Goal: Task Accomplishment & Management: Use online tool/utility

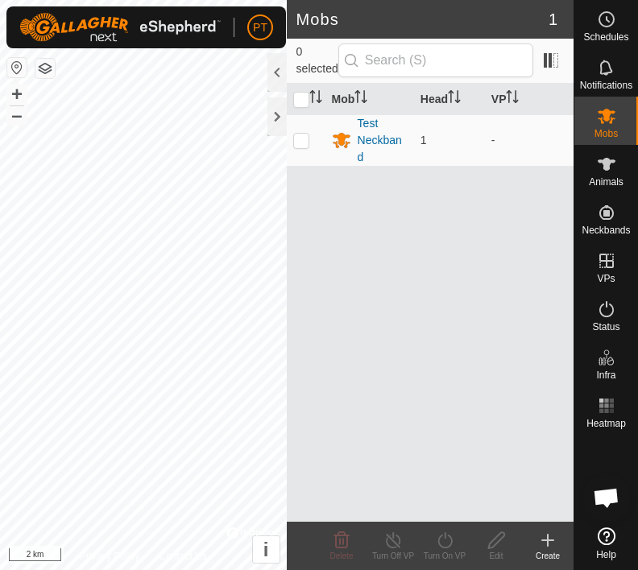
click at [277, 112] on div at bounding box center [276, 116] width 19 height 39
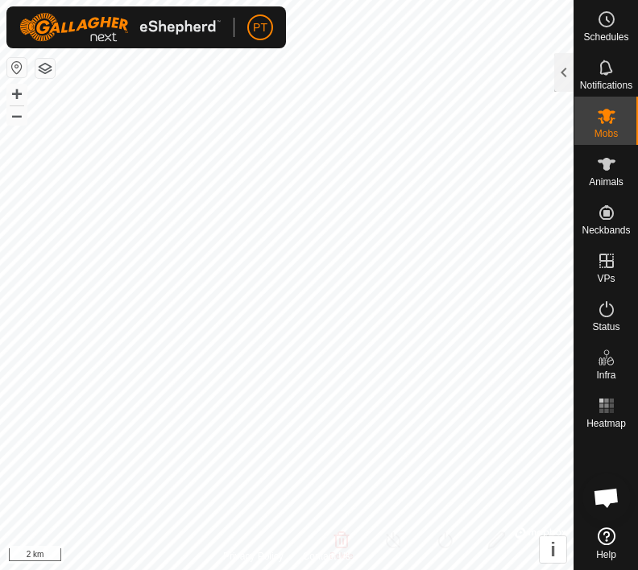
click at [608, 493] on span "Open chat" at bounding box center [605, 499] width 27 height 23
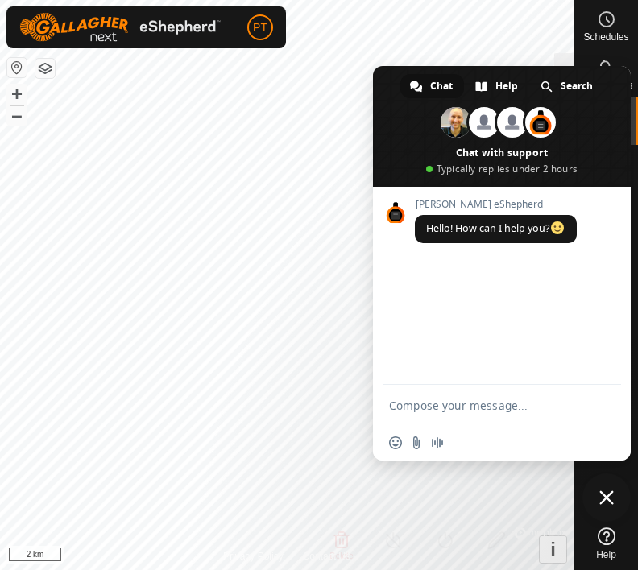
click at [604, 499] on span "Close chat" at bounding box center [606, 497] width 14 height 14
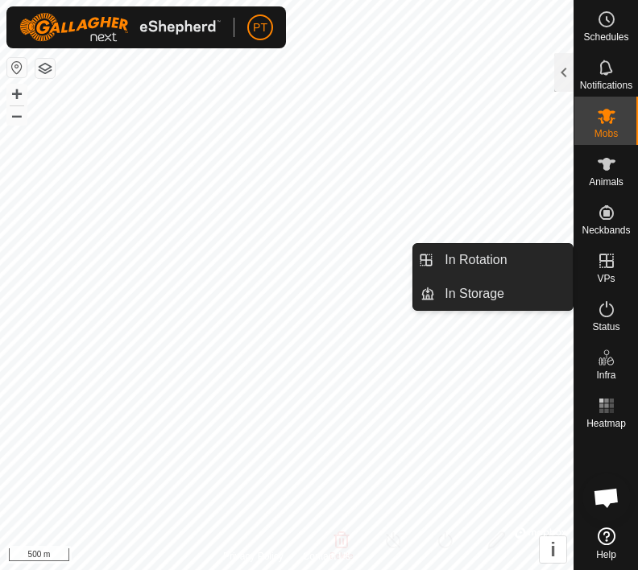
click at [475, 256] on span "In Rotation" at bounding box center [475, 259] width 62 height 19
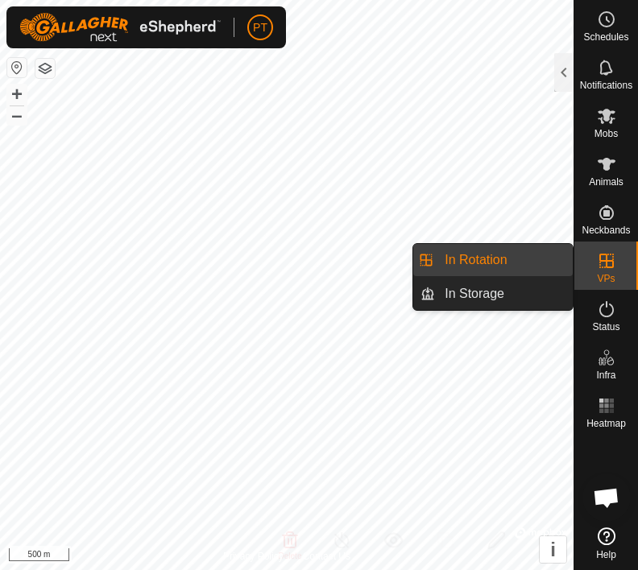
click at [510, 295] on link "In Storage" at bounding box center [504, 294] width 138 height 32
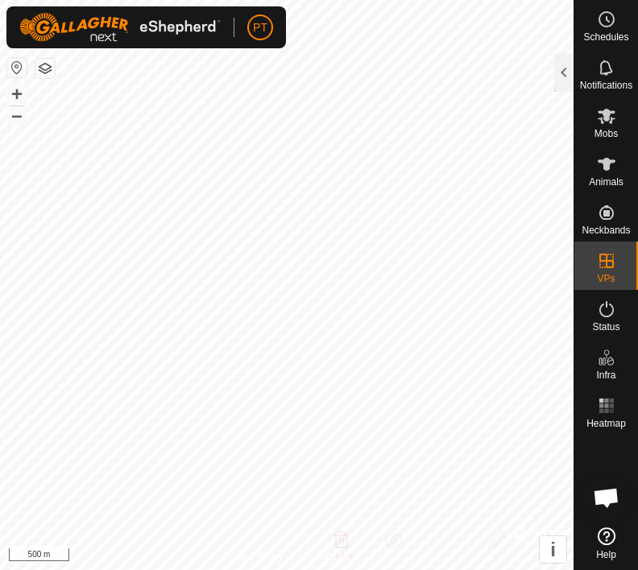
click at [51, 67] on button "button" at bounding box center [44, 68] width 19 height 19
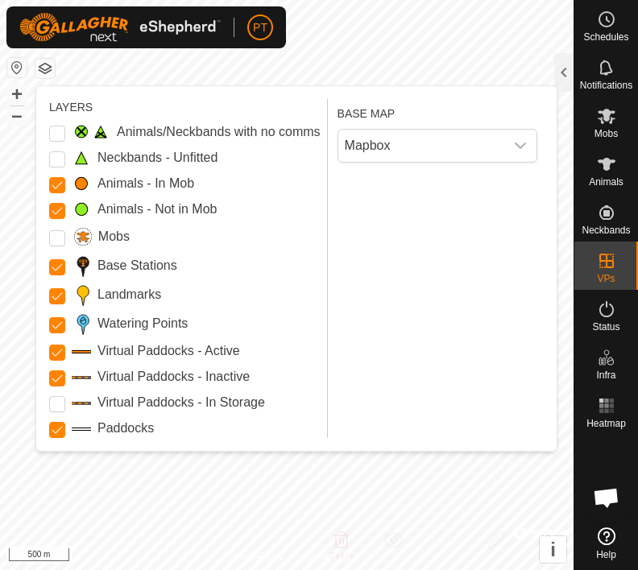
click at [259, 420] on div "Paddocks" at bounding box center [184, 428] width 271 height 19
click at [523, 142] on icon "dropdown trigger" at bounding box center [520, 145] width 13 height 13
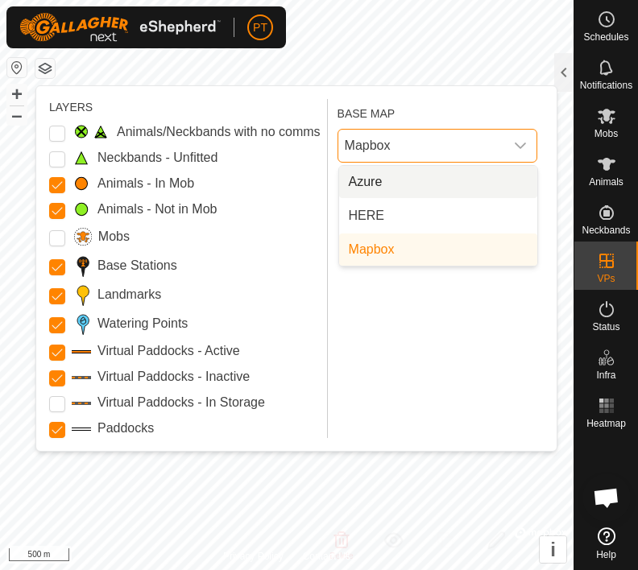
click at [387, 184] on li "Azure" at bounding box center [438, 182] width 198 height 32
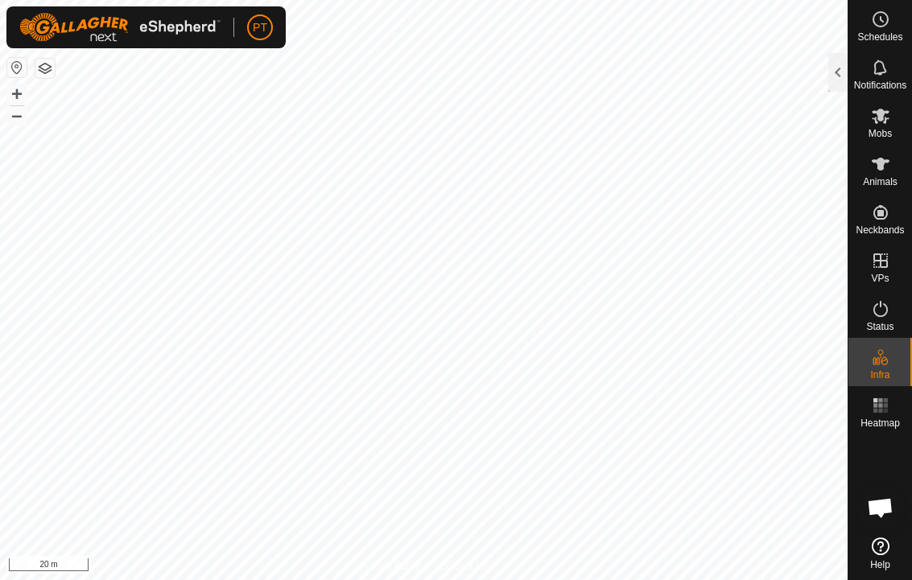
click at [637, 70] on div at bounding box center [837, 72] width 19 height 39
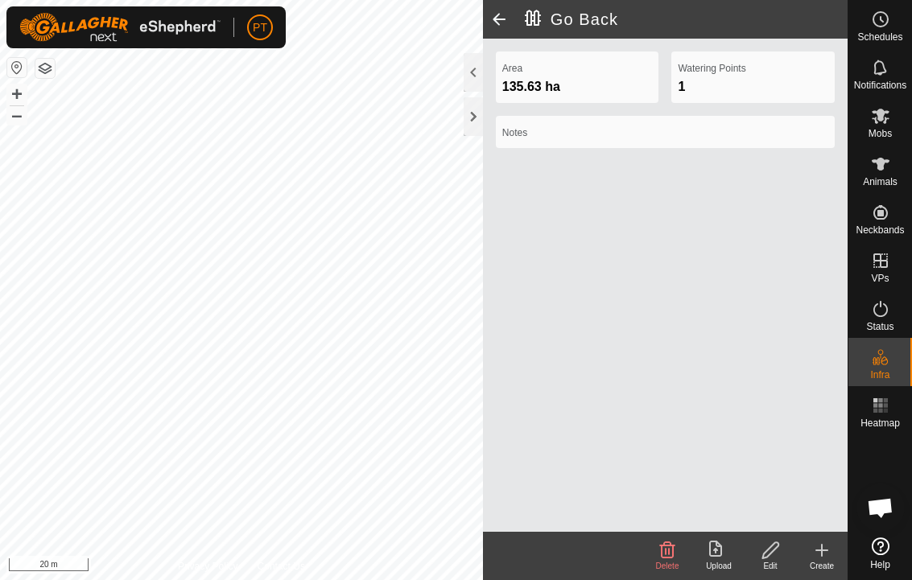
click at [26, 121] on button "–" at bounding box center [16, 114] width 19 height 19
click at [21, 123] on button "–" at bounding box center [16, 114] width 19 height 19
click at [24, 113] on button "–" at bounding box center [16, 114] width 19 height 19
click at [53, 64] on button "button" at bounding box center [44, 68] width 19 height 19
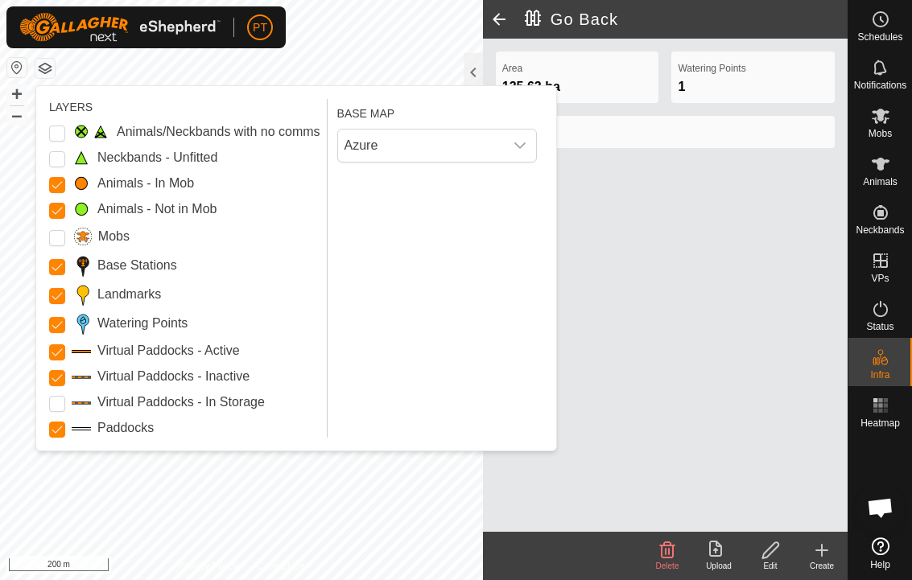
click at [522, 151] on icon "dropdown trigger" at bounding box center [520, 145] width 13 height 13
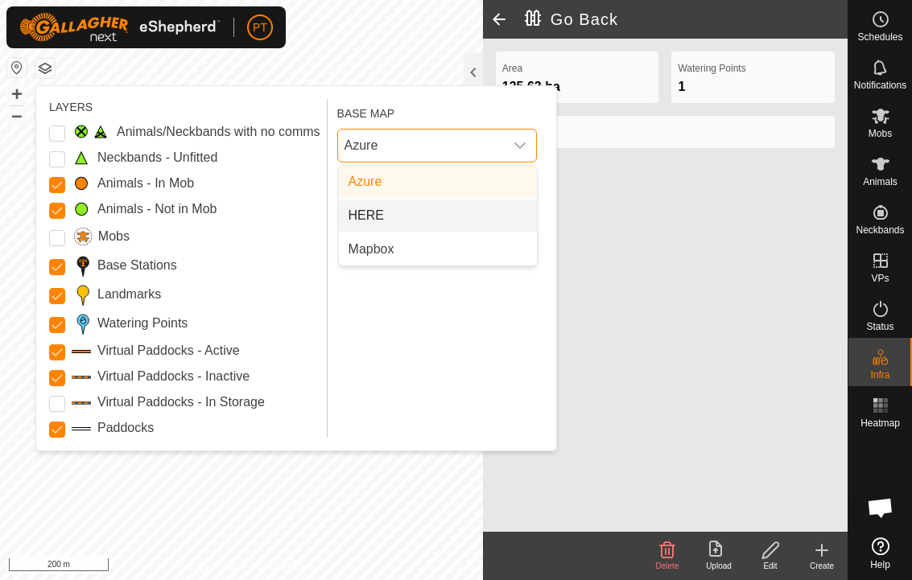
click at [481, 216] on li "HERE" at bounding box center [438, 216] width 198 height 32
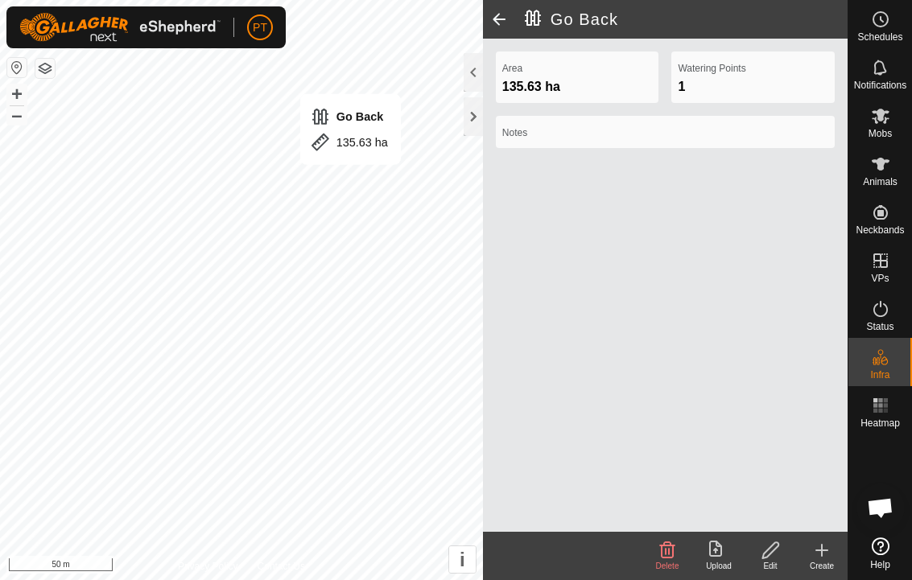
click at [54, 60] on button "button" at bounding box center [44, 68] width 19 height 19
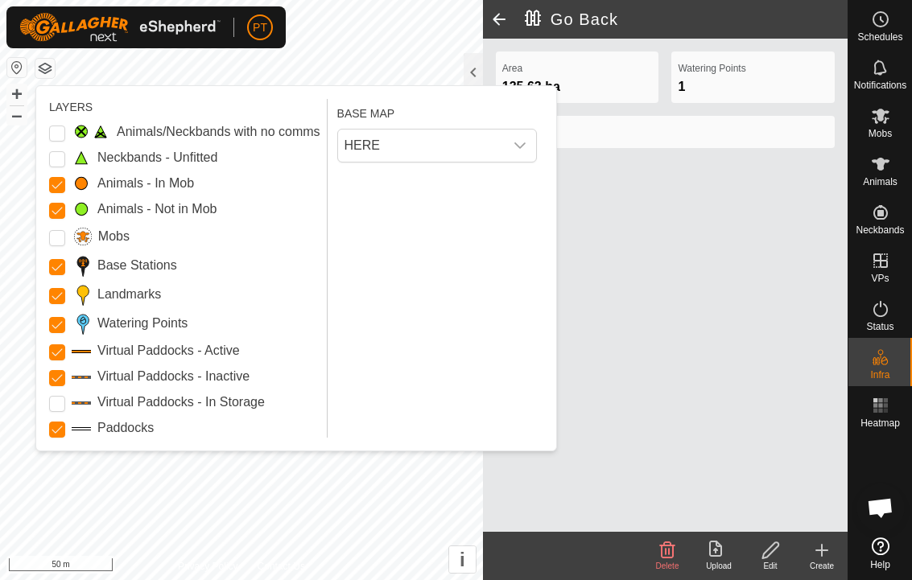
click at [523, 147] on icon "dropdown trigger" at bounding box center [520, 145] width 13 height 13
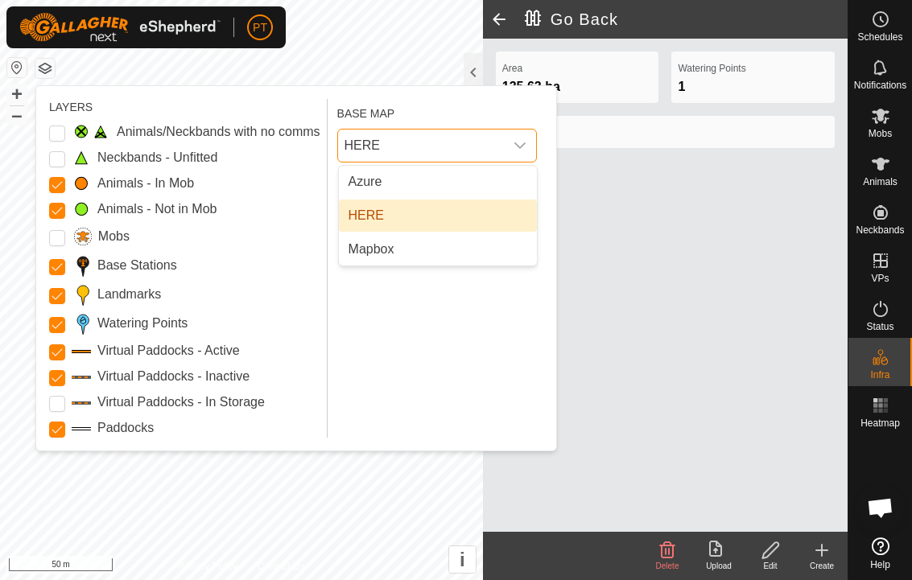
click at [473, 180] on li "Azure" at bounding box center [438, 182] width 198 height 32
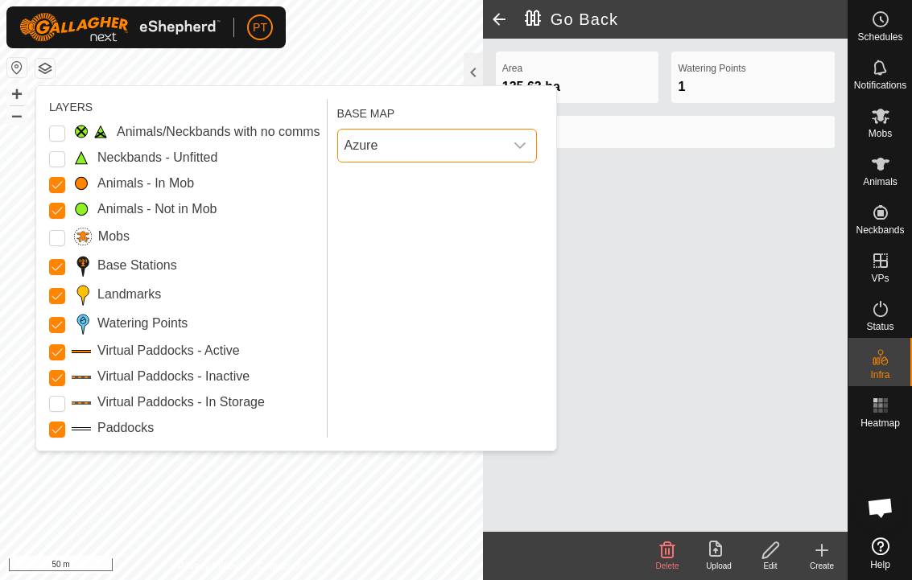
click at [519, 149] on icon "dropdown trigger" at bounding box center [520, 145] width 13 height 13
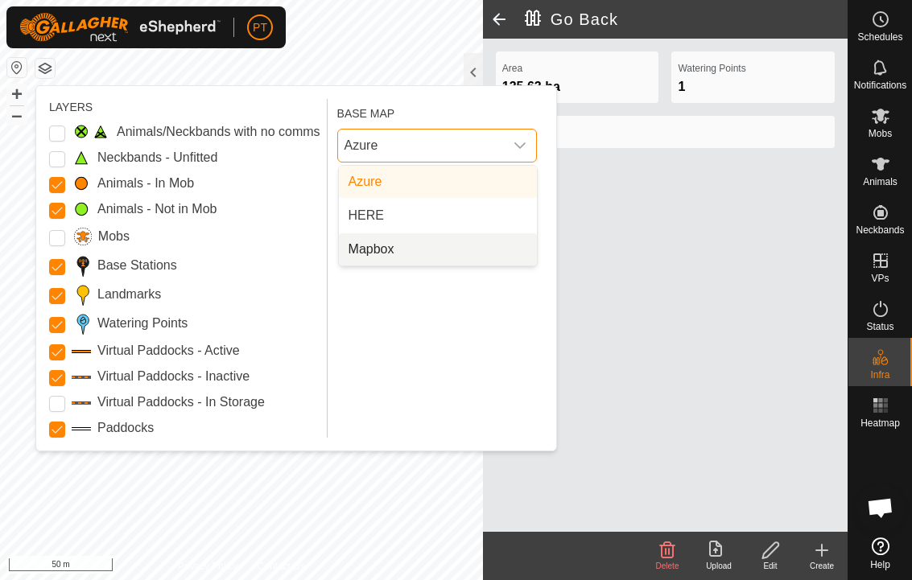
click at [459, 253] on li "Mapbox" at bounding box center [438, 249] width 198 height 32
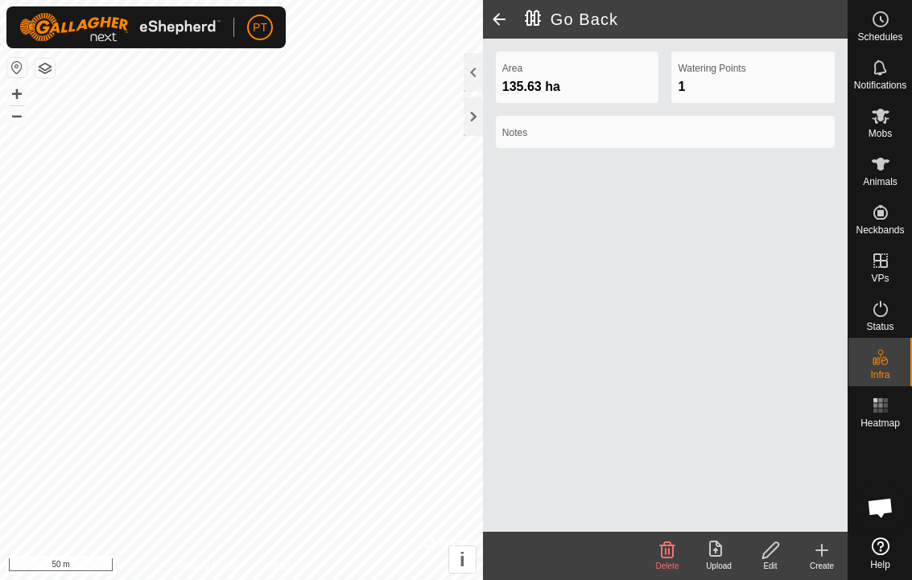
click at [508, 16] on span at bounding box center [499, 19] width 32 height 39
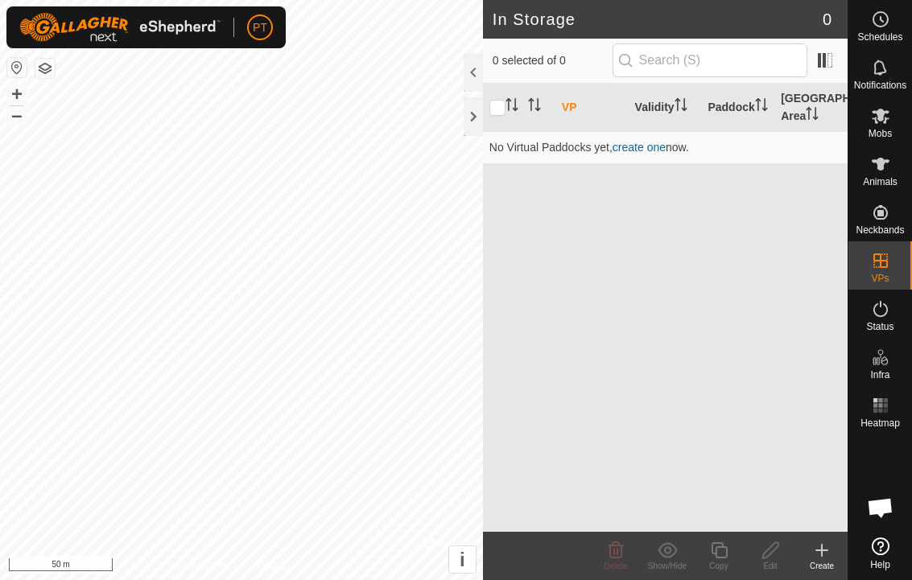
click at [503, 21] on h2 "In Storage" at bounding box center [658, 19] width 330 height 19
click at [637, 145] on link "create one" at bounding box center [639, 147] width 53 height 13
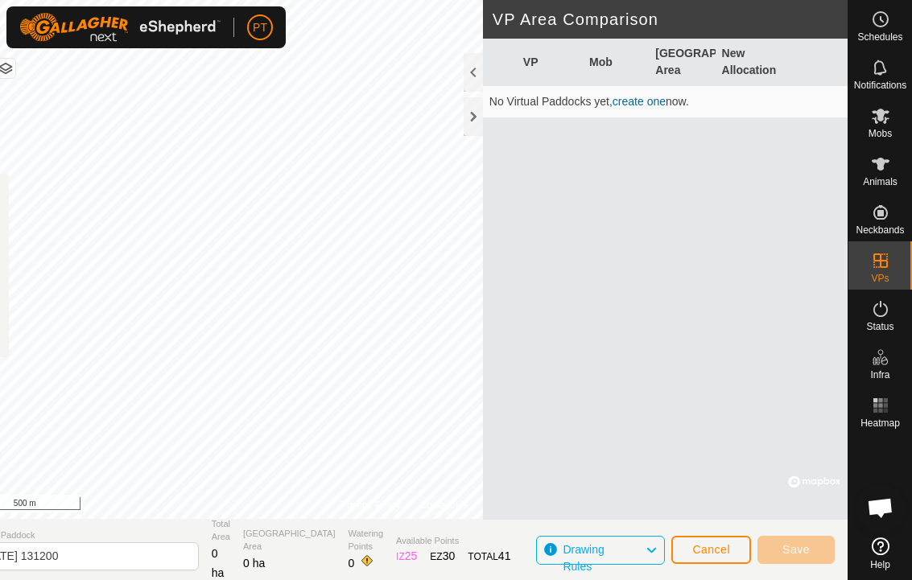
click at [139, 42] on img at bounding box center [119, 27] width 201 height 29
click at [604, 548] on span "Drawing Rules" at bounding box center [583, 558] width 41 height 30
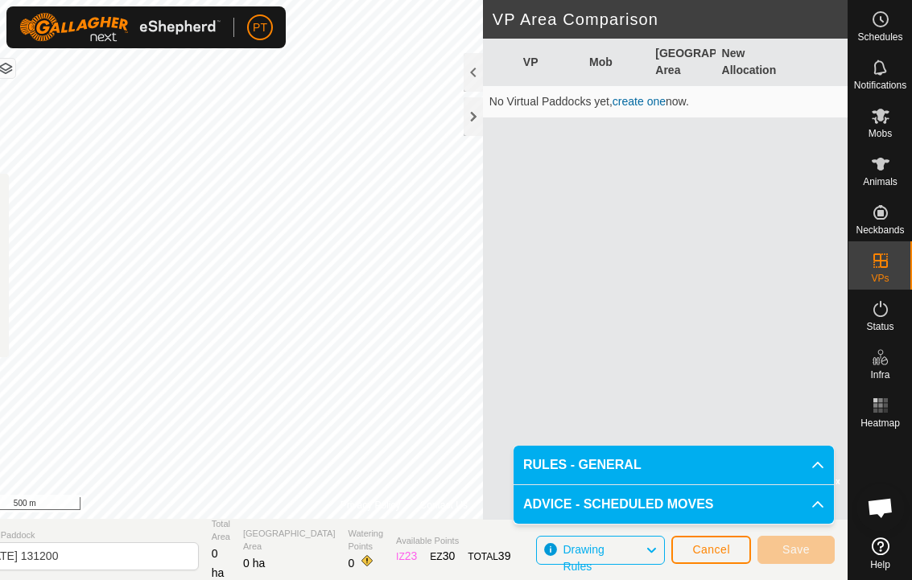
click at [637, 463] on icon at bounding box center [817, 465] width 13 height 13
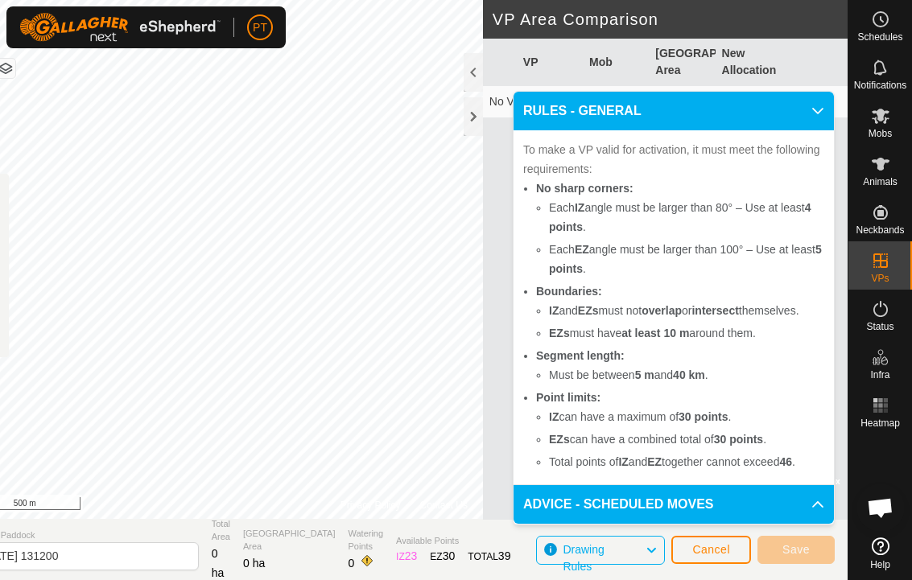
click at [637, 502] on icon at bounding box center [817, 504] width 13 height 13
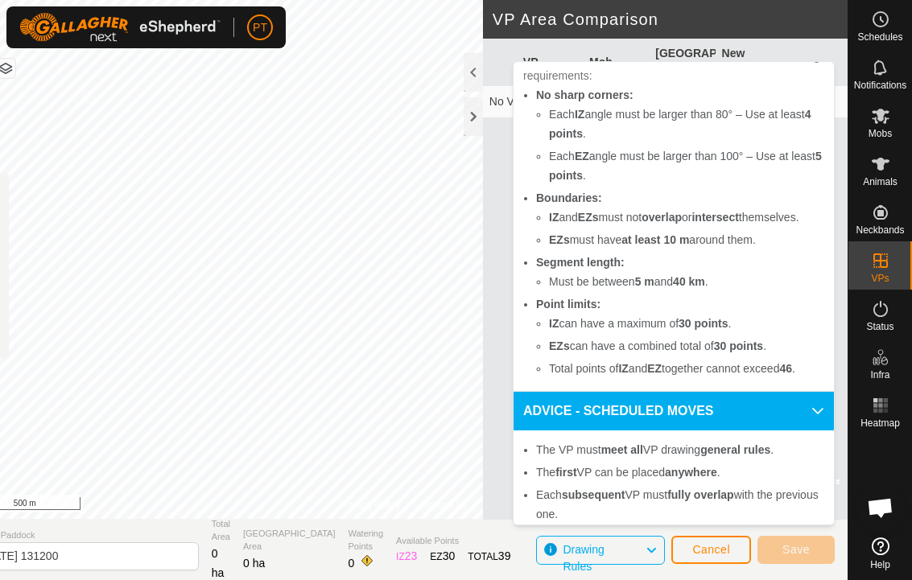
scroll to position [62, 0]
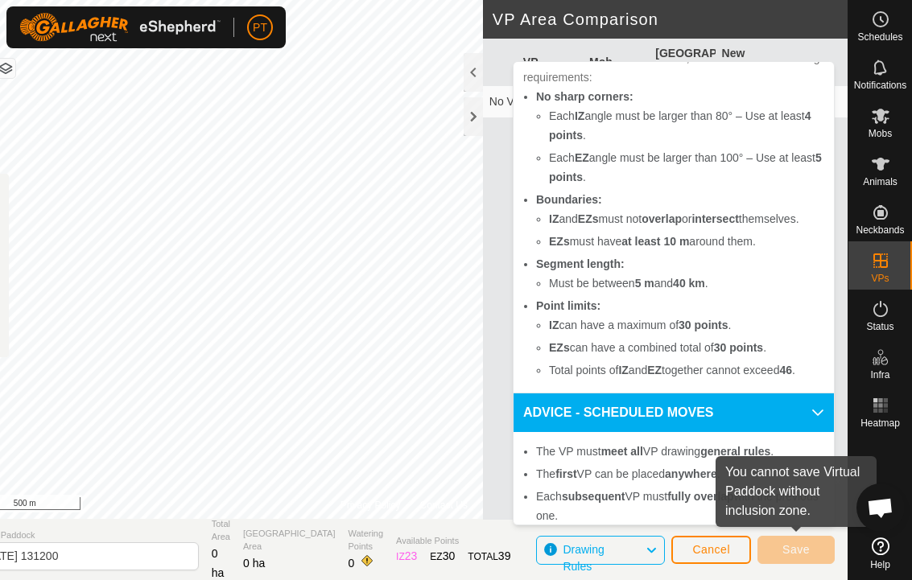
click at [637, 547] on span "Save" at bounding box center [795, 549] width 27 height 13
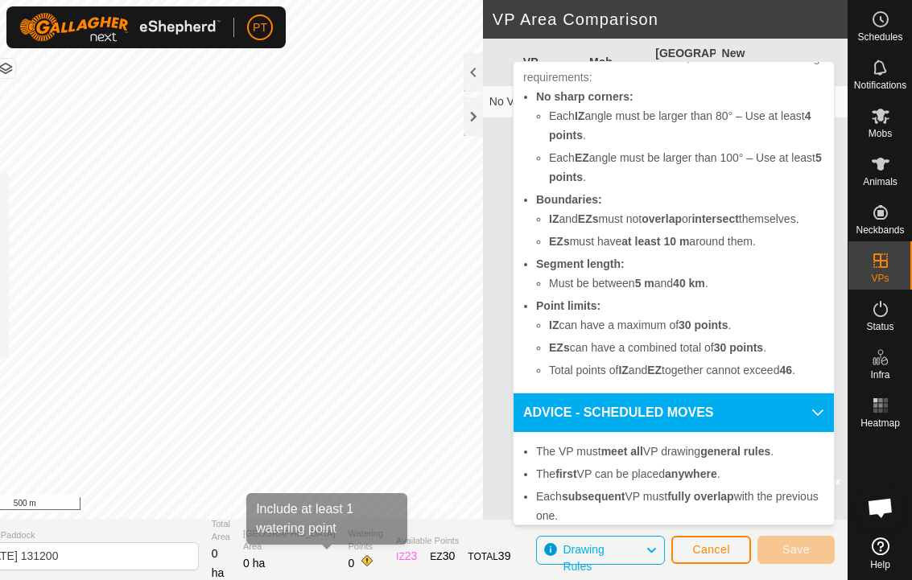
click at [361, 555] on span at bounding box center [367, 561] width 13 height 13
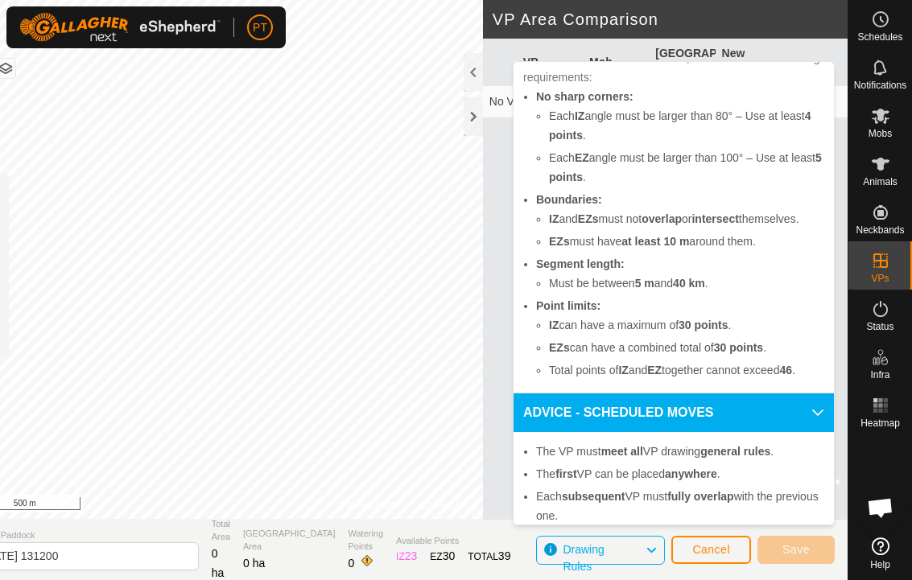
click at [361, 555] on span at bounding box center [367, 561] width 13 height 13
click at [361, 556] on span at bounding box center [367, 561] width 13 height 13
click at [361, 557] on span at bounding box center [367, 561] width 13 height 13
click at [361, 558] on span at bounding box center [367, 561] width 13 height 13
click at [349, 549] on div "Watering Points 0" at bounding box center [366, 550] width 35 height 46
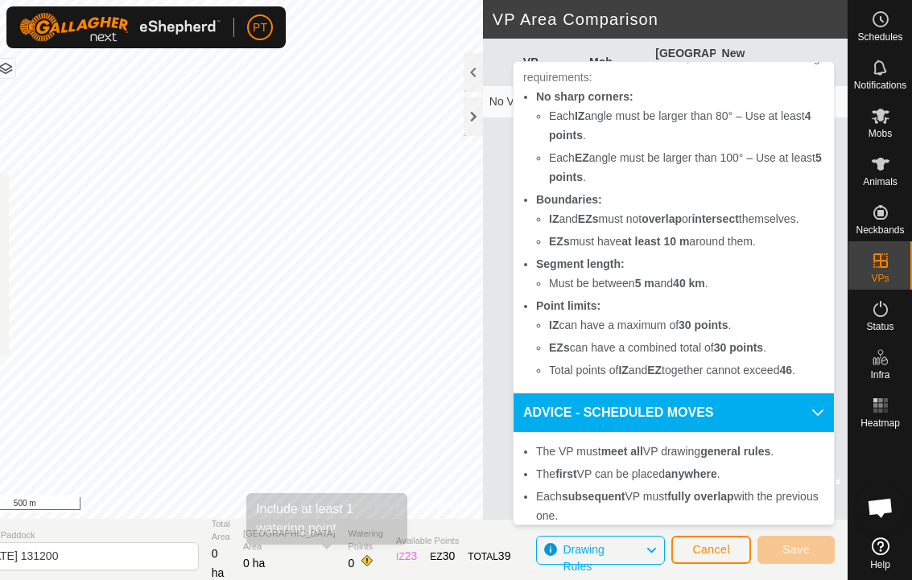
click at [361, 555] on span at bounding box center [367, 561] width 13 height 13
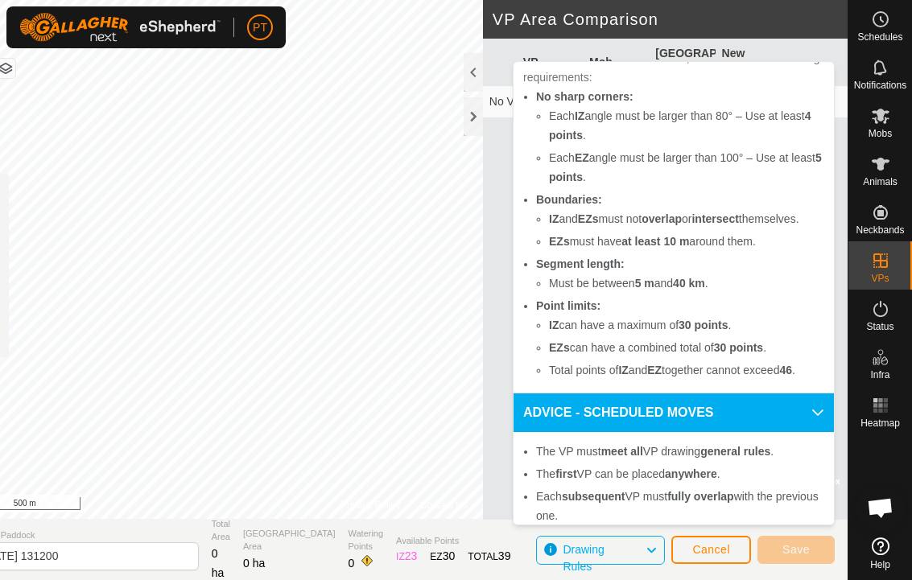
click at [361, 559] on span at bounding box center [367, 561] width 13 height 13
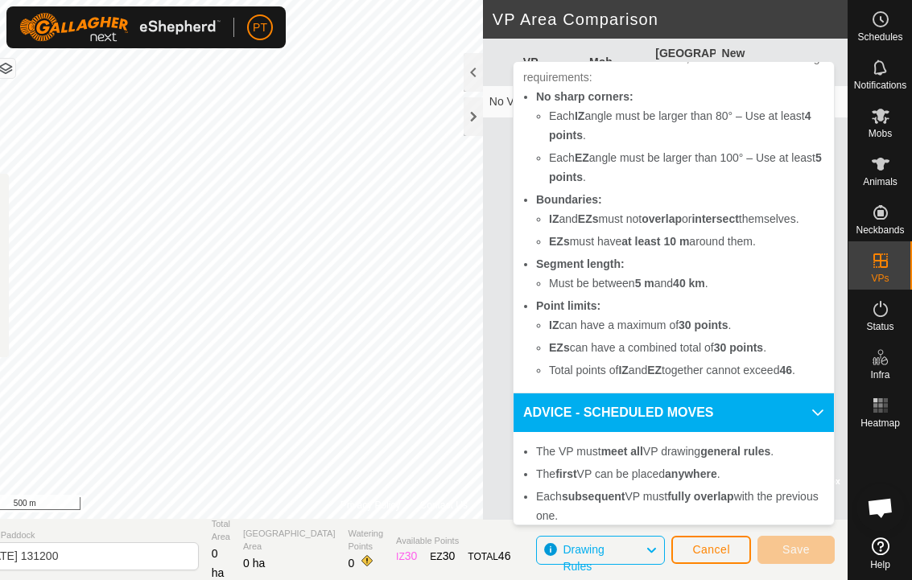
click at [637, 551] on span "Cancel" at bounding box center [711, 549] width 38 height 13
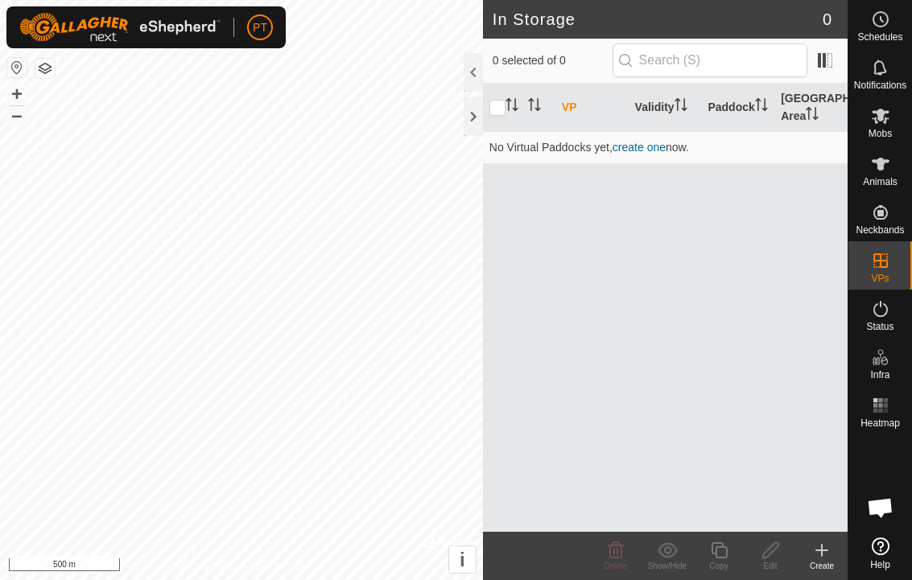
click at [637, 553] on icon at bounding box center [821, 550] width 19 height 19
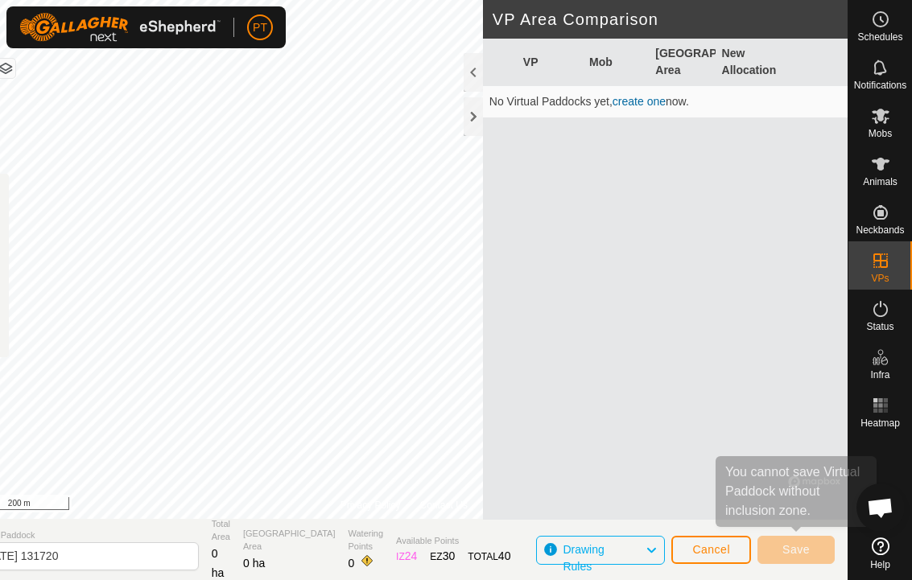
click at [637, 546] on span "Save" at bounding box center [795, 549] width 27 height 13
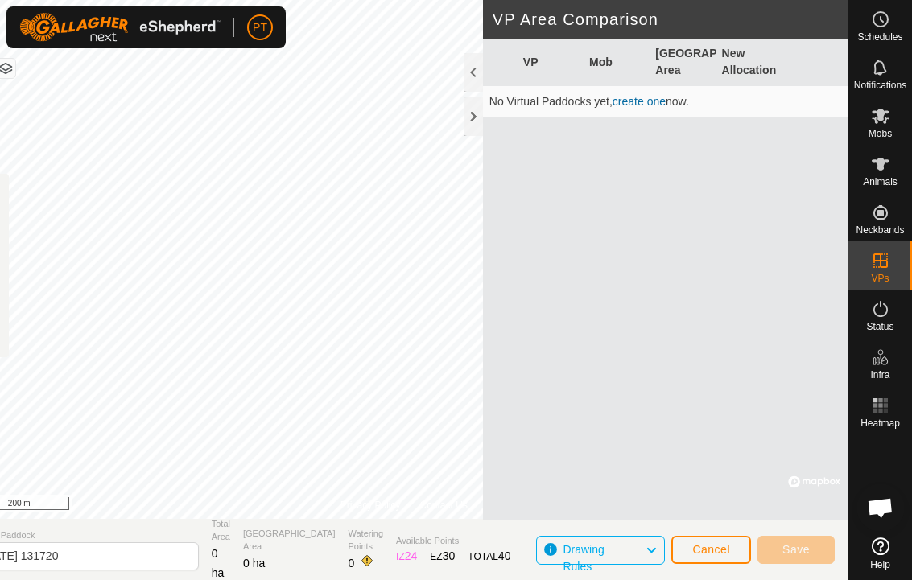
click at [637, 547] on span "Save" at bounding box center [795, 549] width 27 height 13
click at [637, 543] on span "Save" at bounding box center [795, 549] width 27 height 13
click at [637, 433] on div "VP Mob Grazing Area New Allocation No Virtual Paddocks yet, create one now." at bounding box center [665, 279] width 365 height 481
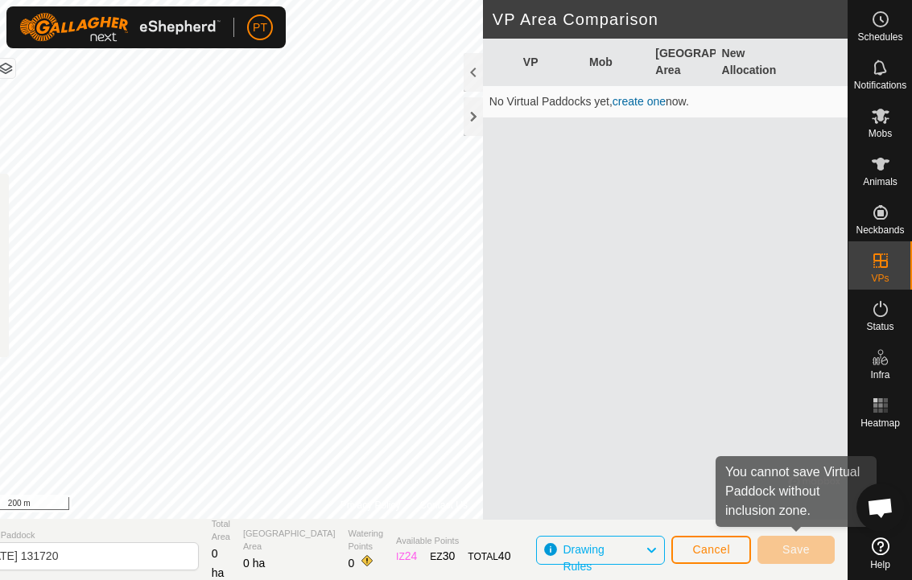
click at [637, 553] on span "Save" at bounding box center [795, 549] width 27 height 13
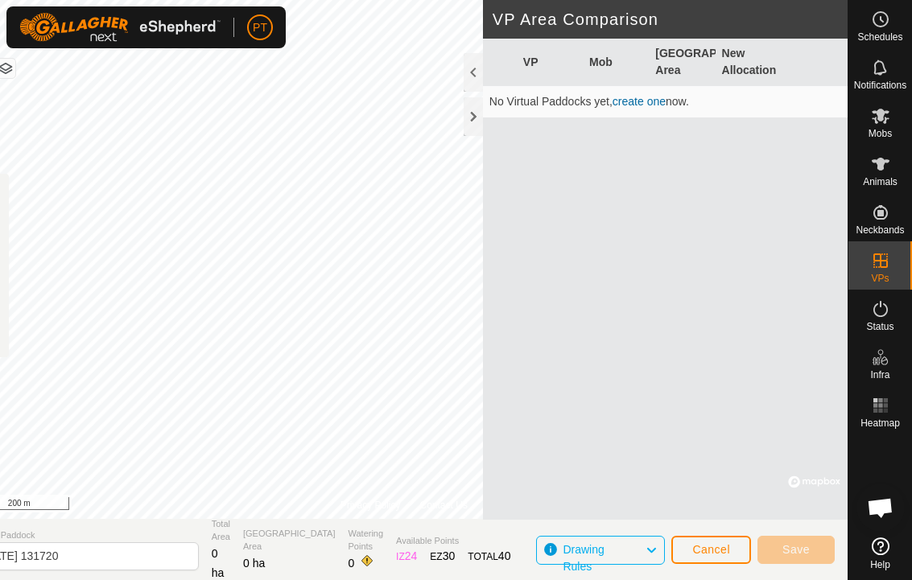
click at [637, 547] on span "Save" at bounding box center [795, 549] width 27 height 13
click at [637, 539] on section "Virtual Paddock [DATE] 131720 Total Area 0 ha Grazing Area 0 ha Watering Points…" at bounding box center [404, 549] width 887 height 61
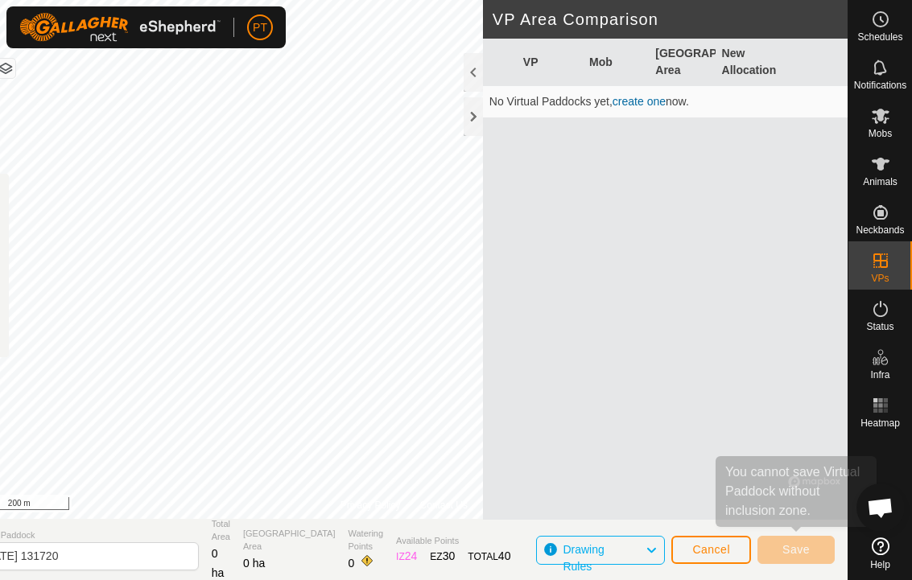
click at [637, 547] on span "Save" at bounding box center [795, 549] width 27 height 13
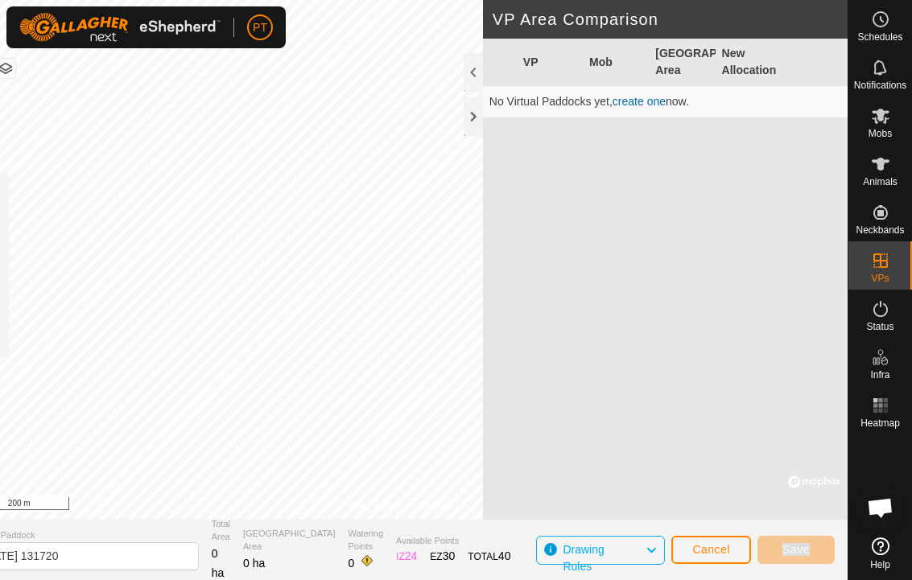
click at [637, 403] on div "VP Mob Grazing Area New Allocation No Virtual Paddocks yet, create one now." at bounding box center [665, 279] width 365 height 481
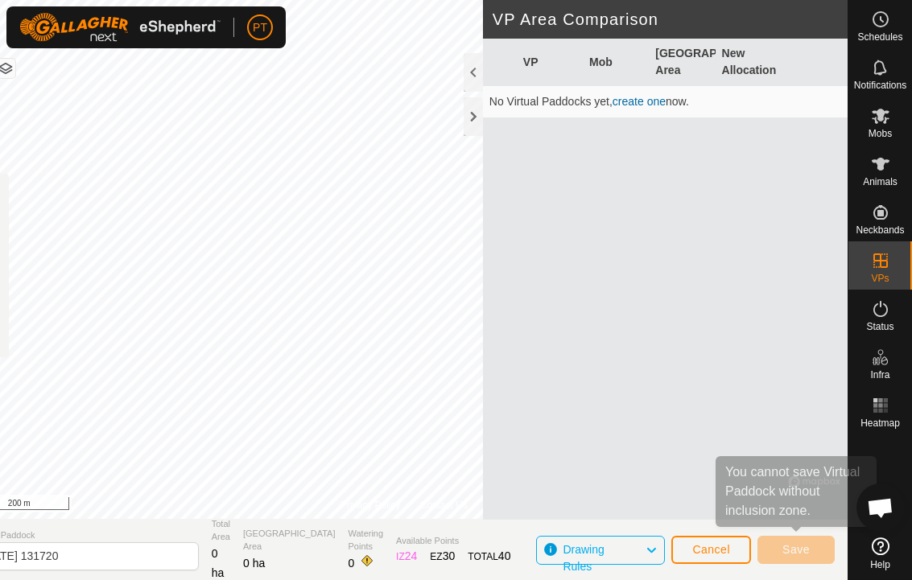
click at [637, 543] on span "Save" at bounding box center [795, 549] width 27 height 13
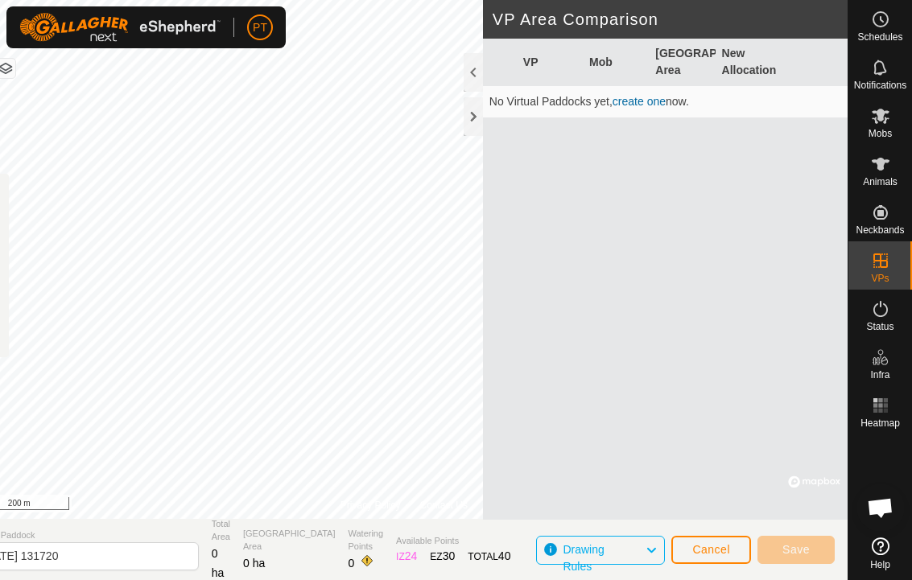
click at [637, 550] on span "Save" at bounding box center [795, 549] width 27 height 13
click at [637, 407] on div "VP Mob Grazing Area New Allocation No Virtual Paddocks yet, create one now." at bounding box center [665, 279] width 365 height 481
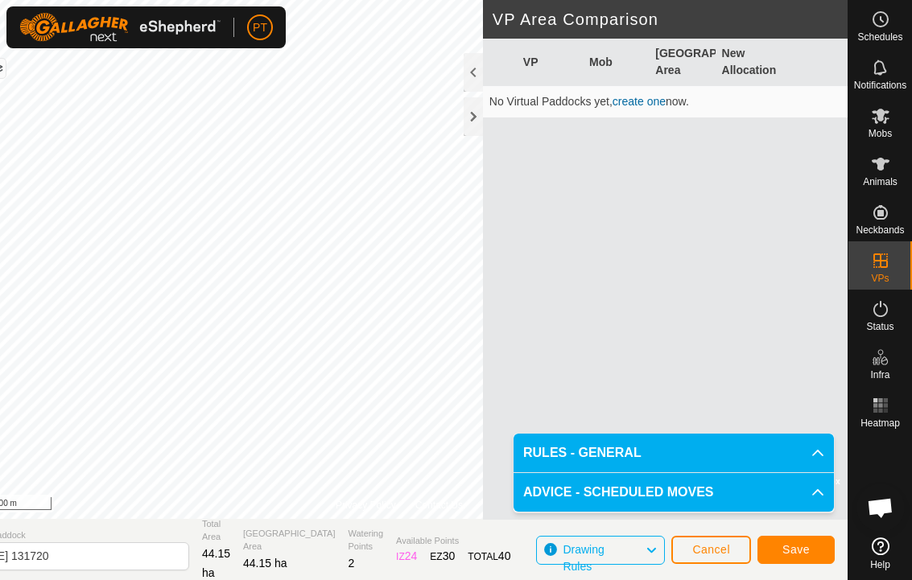
click at [637, 547] on span "Save" at bounding box center [795, 549] width 27 height 13
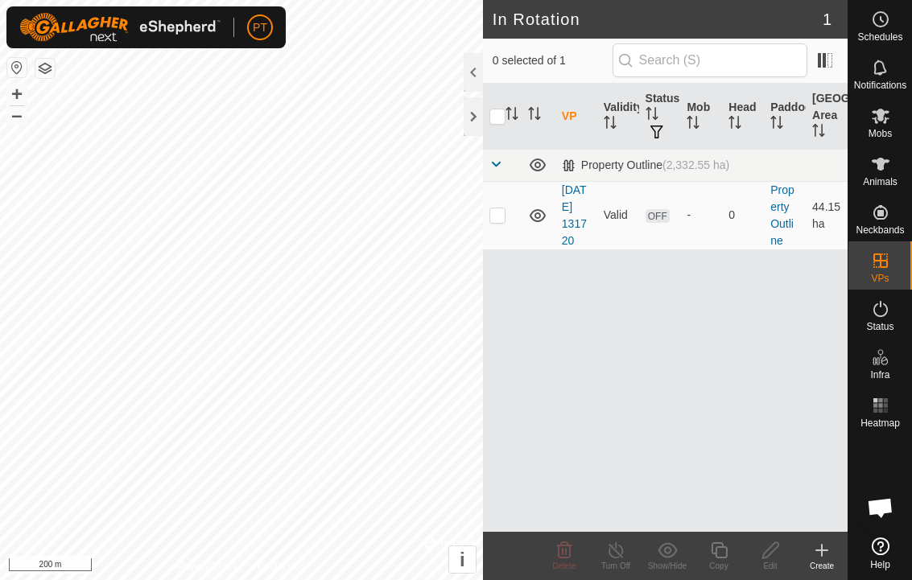
click at [637, 555] on create-svg-icon at bounding box center [822, 550] width 52 height 19
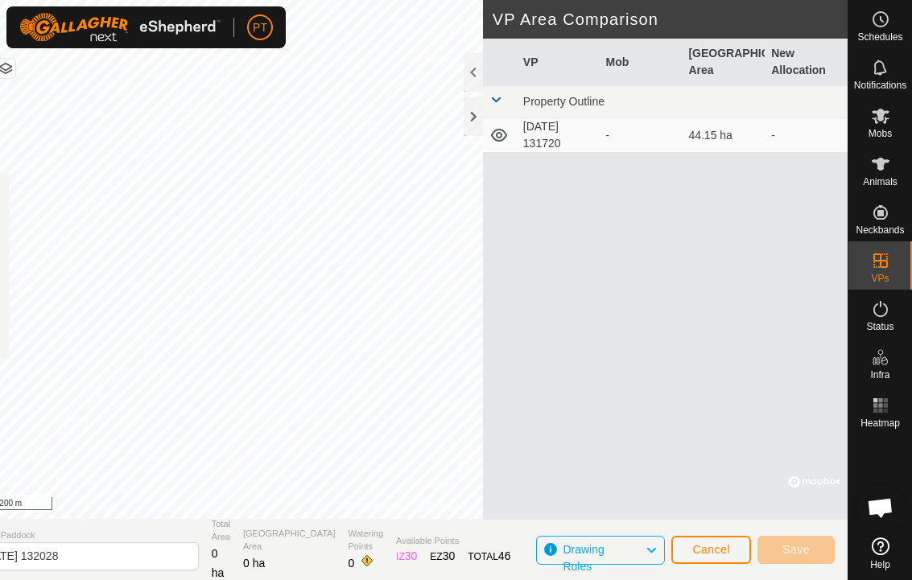
click at [588, 134] on td "[DATE] 131720" at bounding box center [558, 135] width 83 height 35
click at [508, 141] on icon at bounding box center [498, 135] width 19 height 19
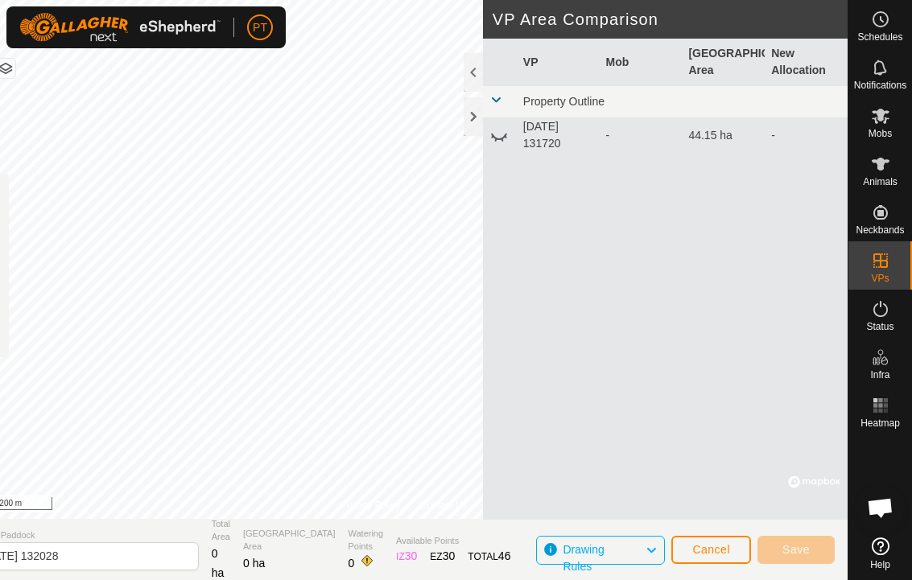
click at [508, 137] on icon at bounding box center [498, 135] width 19 height 19
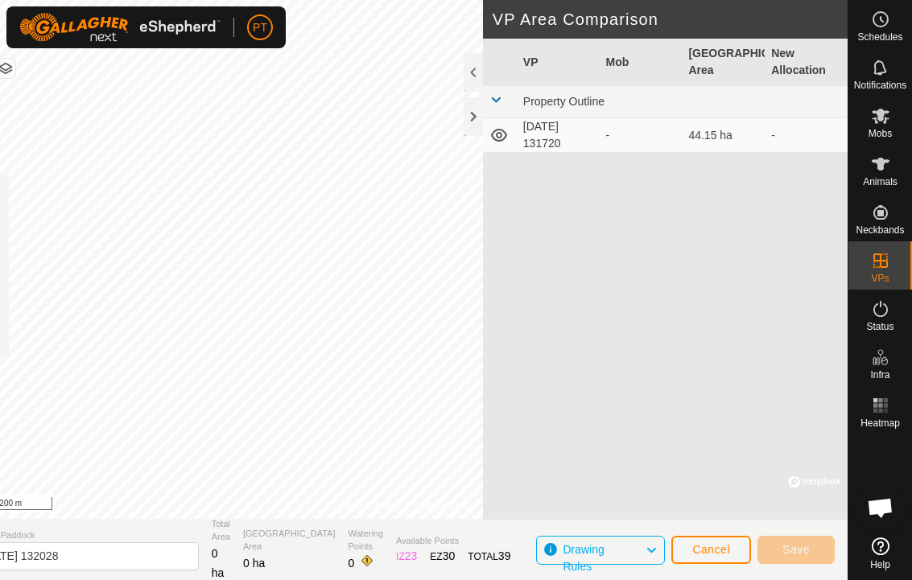
click at [519, 96] on td "Property Outline" at bounding box center [682, 102] width 331 height 32
click at [493, 97] on span at bounding box center [495, 99] width 13 height 13
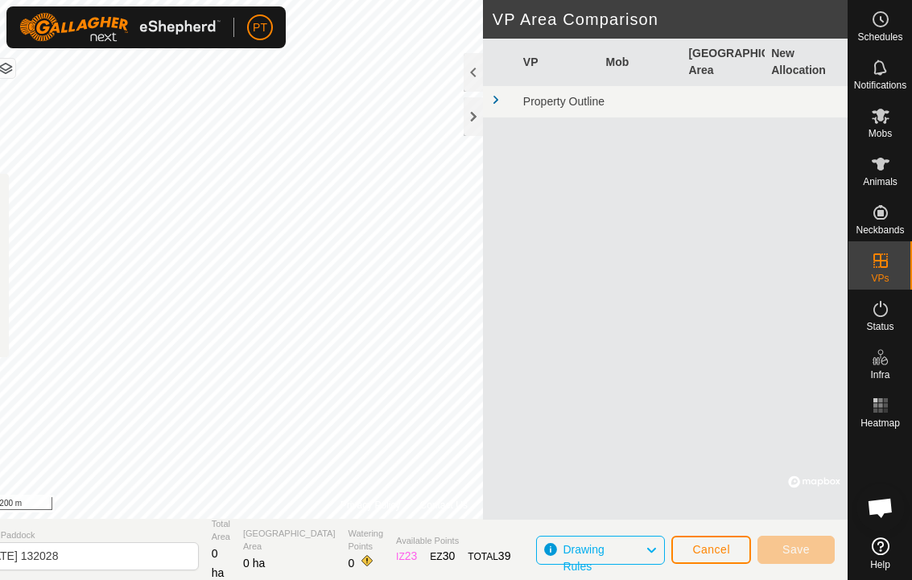
click at [481, 89] on div at bounding box center [473, 72] width 19 height 39
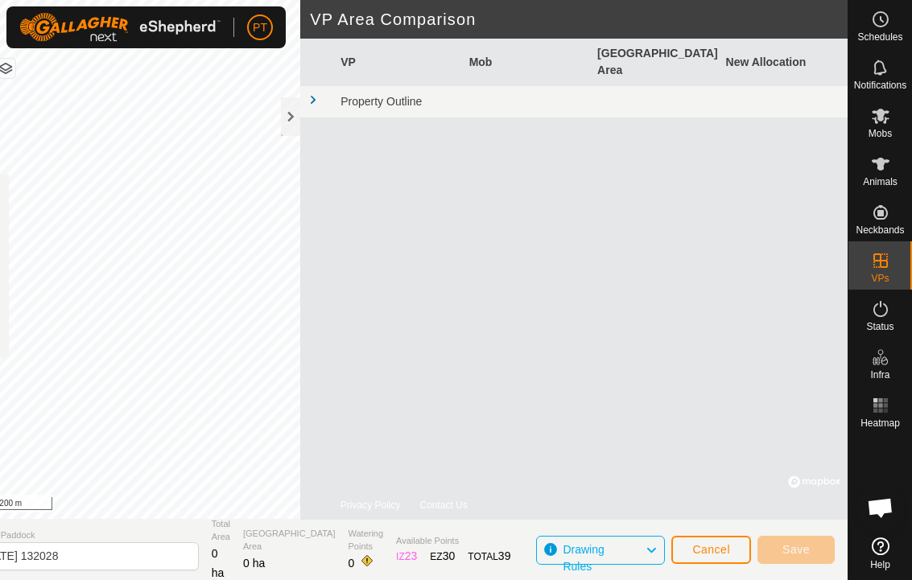
click at [317, 93] on span at bounding box center [313, 99] width 13 height 13
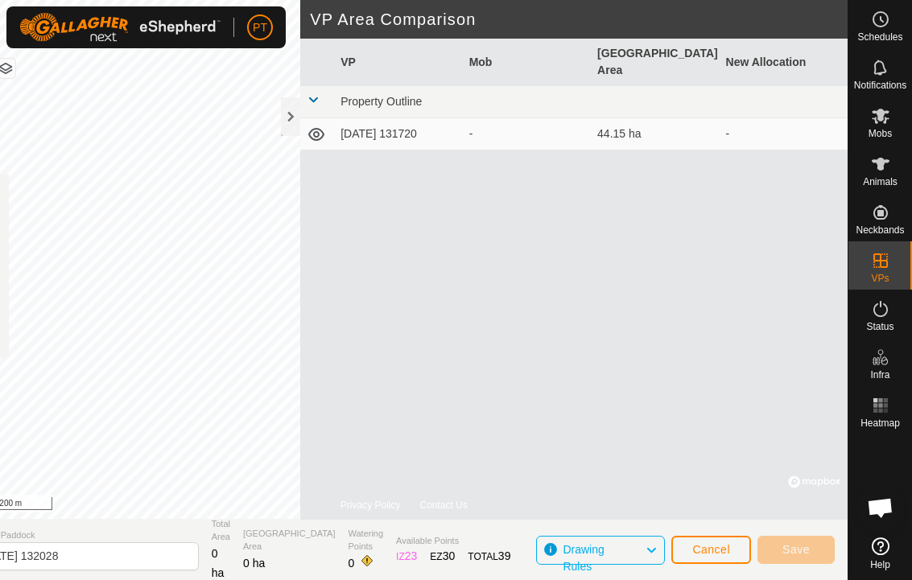
click at [405, 95] on span "Property Outline" at bounding box center [381, 101] width 81 height 13
click at [373, 120] on td "[DATE] 131720" at bounding box center [398, 134] width 128 height 32
click at [316, 128] on icon at bounding box center [316, 134] width 16 height 13
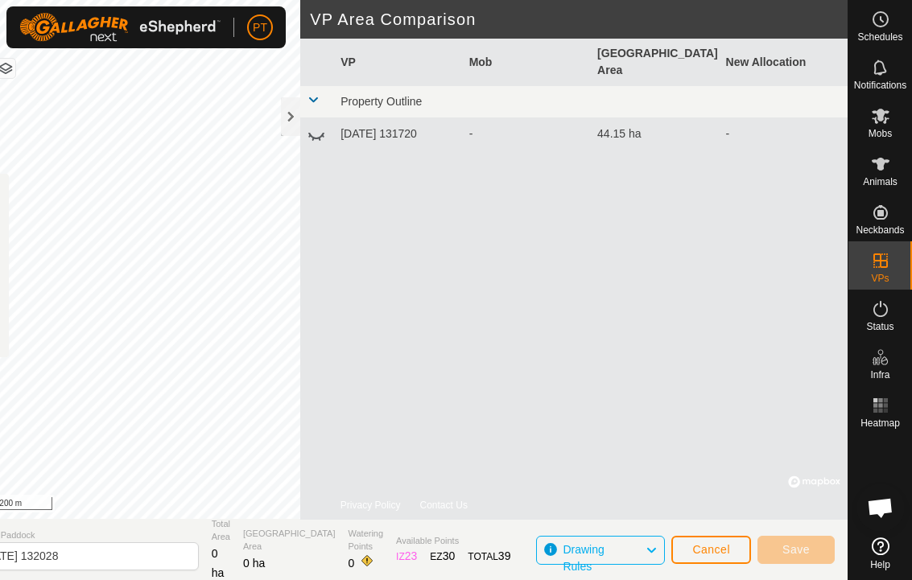
click at [325, 125] on icon at bounding box center [316, 134] width 19 height 19
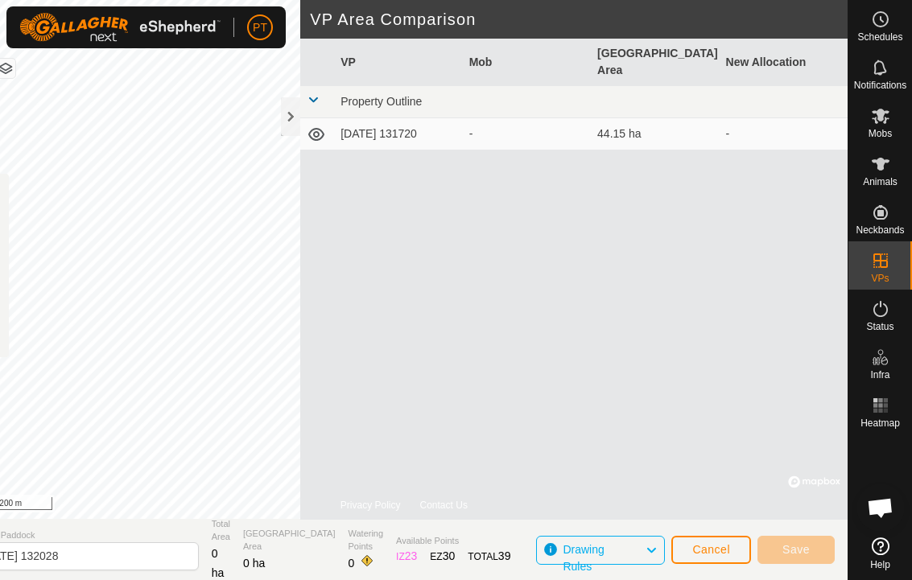
click at [637, 545] on span "Cancel" at bounding box center [711, 549] width 38 height 13
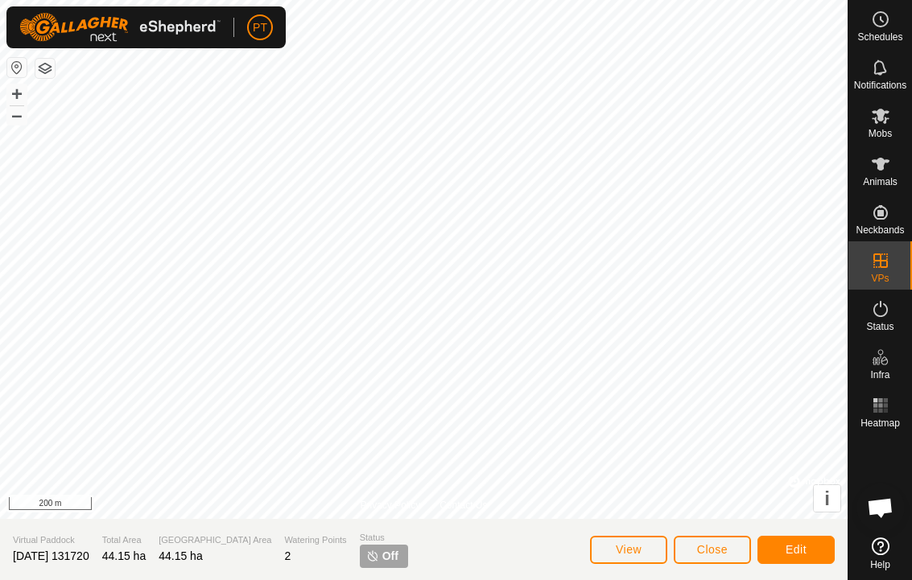
click at [637, 550] on span "Edit" at bounding box center [796, 549] width 21 height 13
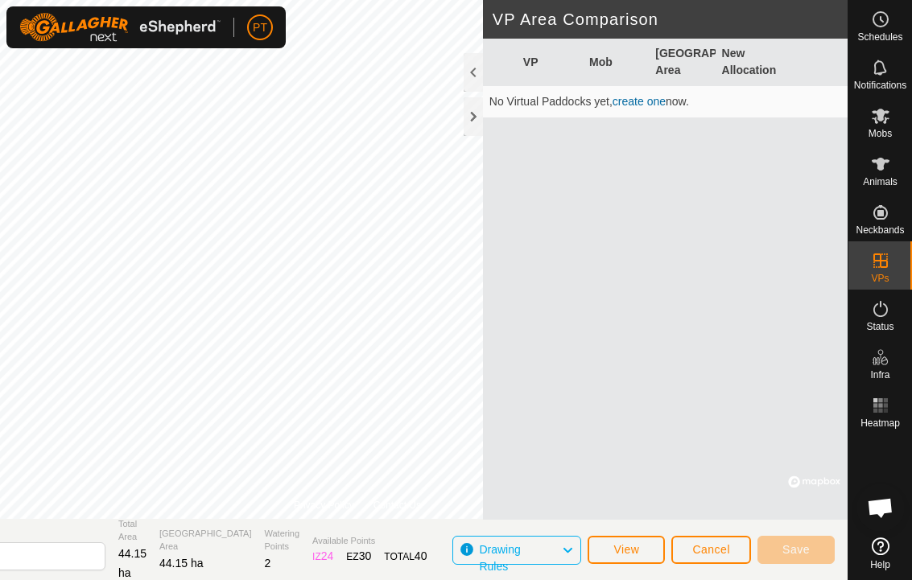
click at [637, 105] on link "create one" at bounding box center [639, 101] width 53 height 13
click at [637, 106] on link "create one" at bounding box center [639, 101] width 53 height 13
click at [637, 101] on link "create one" at bounding box center [639, 101] width 53 height 13
click at [637, 547] on span "Save" at bounding box center [795, 549] width 27 height 13
click at [626, 550] on span "View" at bounding box center [626, 549] width 26 height 13
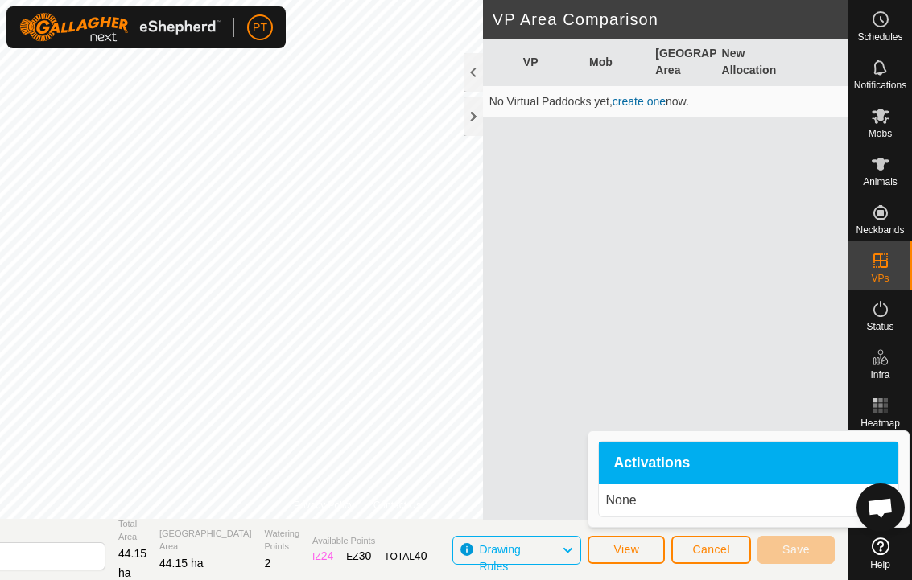
click at [637, 292] on div "VP Mob Grazing Area New Allocation No Virtual Paddocks yet, create one now." at bounding box center [665, 279] width 365 height 481
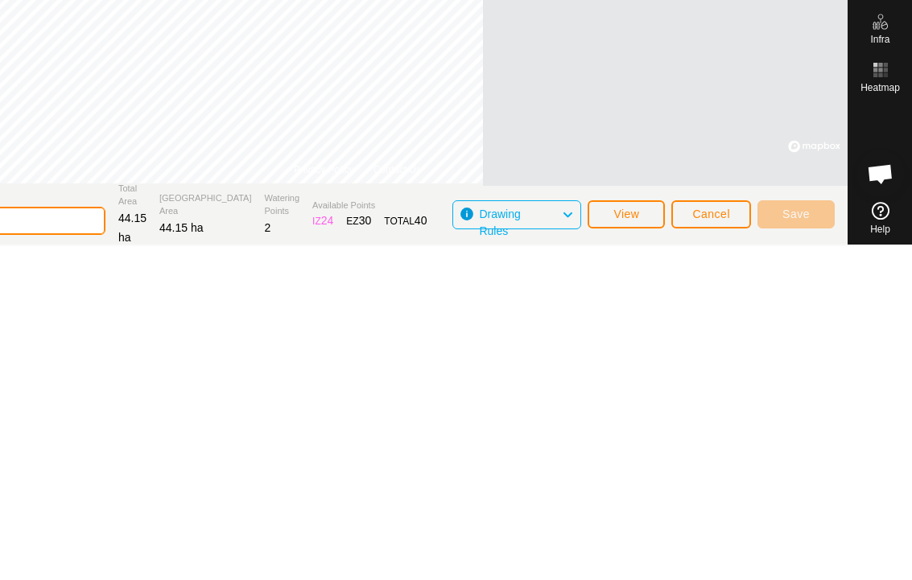
scroll to position [1, 0]
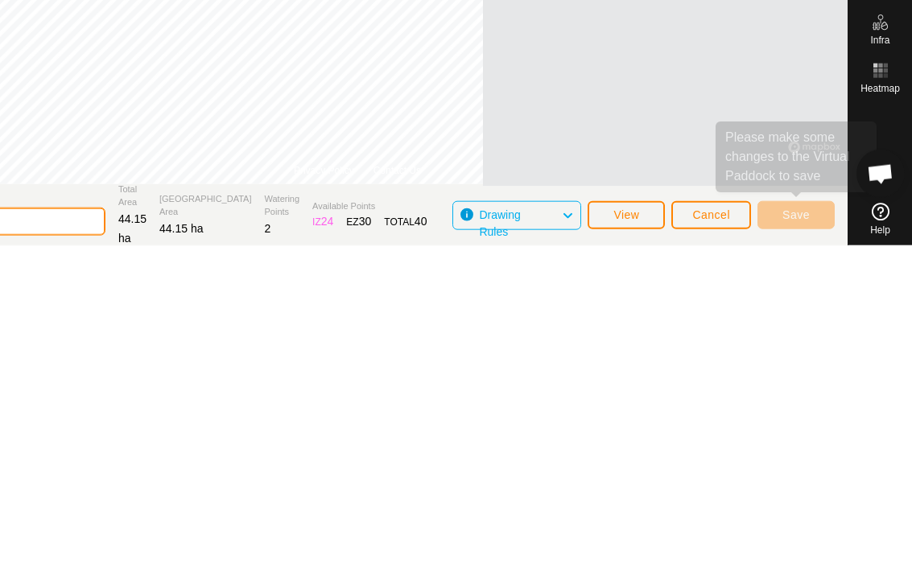
type input "[DATE] Sheepyards 1"
click at [637, 543] on span "Save" at bounding box center [795, 549] width 27 height 13
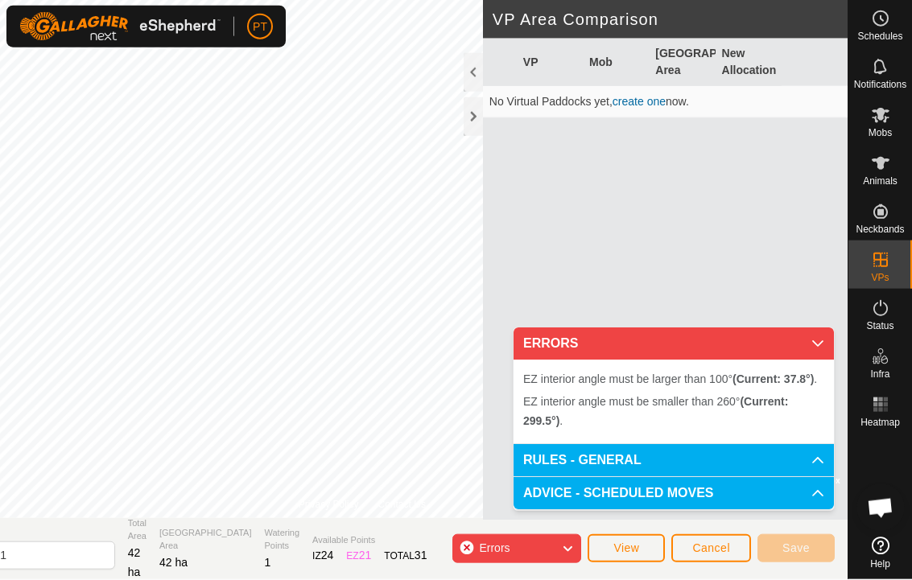
scroll to position [0, 0]
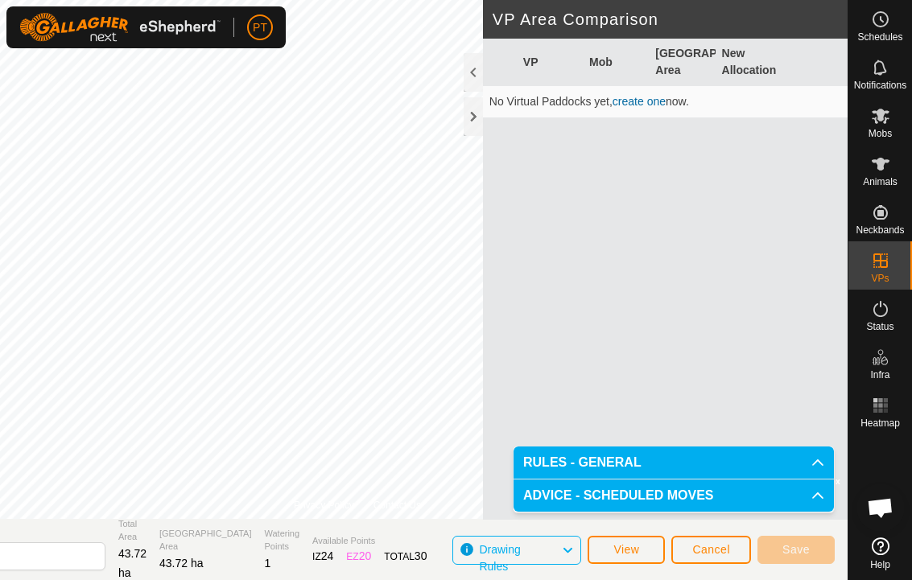
click at [623, 551] on span "View" at bounding box center [626, 549] width 26 height 13
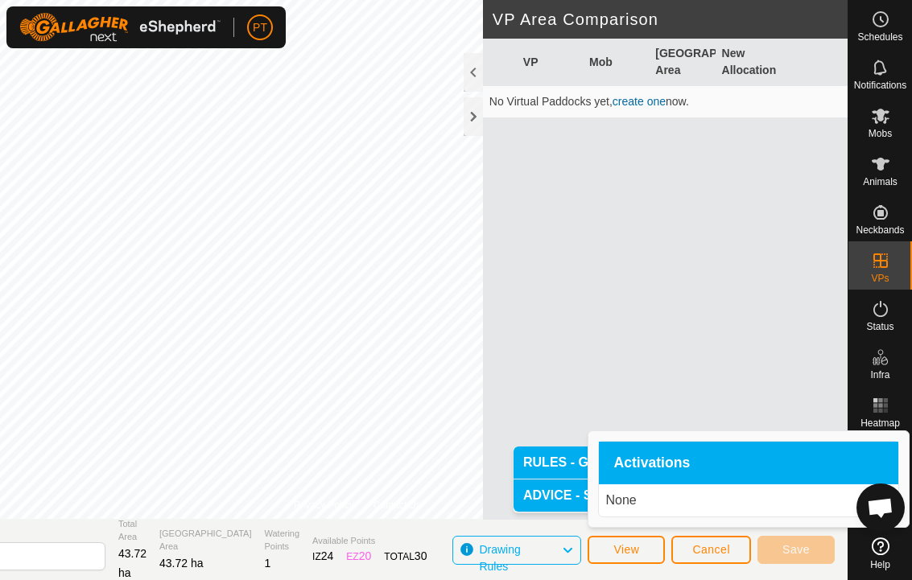
click at [620, 554] on span "View" at bounding box center [626, 549] width 26 height 13
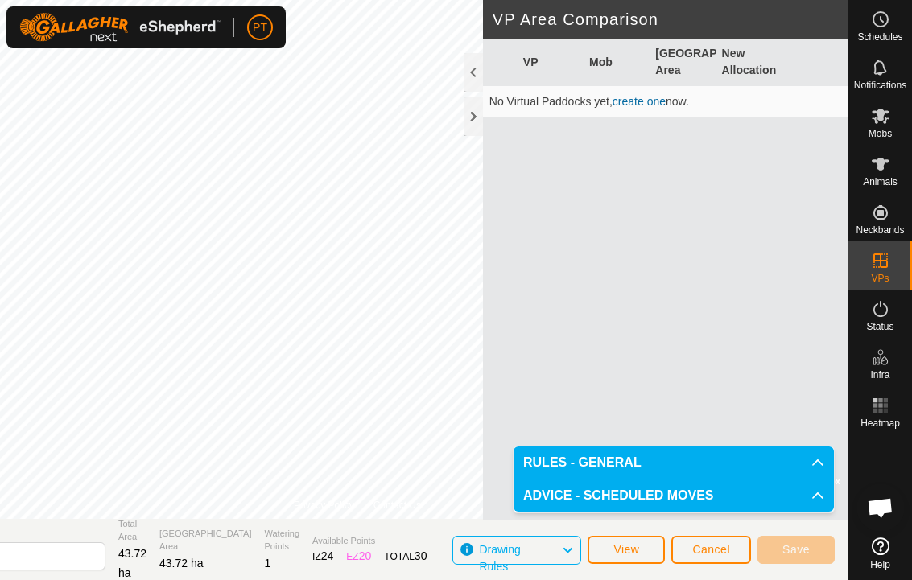
click at [637, 544] on span "Save" at bounding box center [795, 549] width 27 height 13
click at [637, 550] on span "Save" at bounding box center [795, 549] width 27 height 13
click at [637, 547] on span "Save" at bounding box center [795, 549] width 27 height 13
click at [637, 543] on span "Save" at bounding box center [795, 549] width 27 height 13
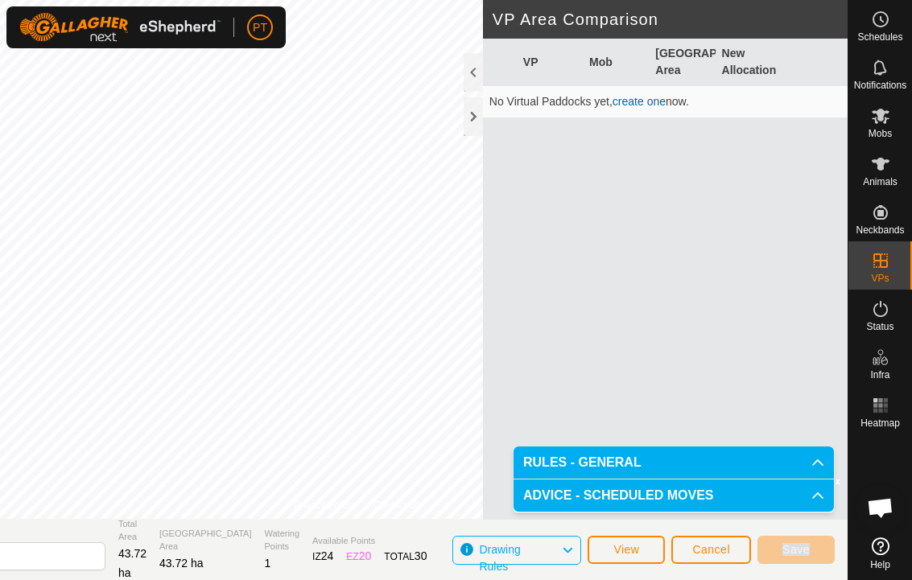
click at [637, 319] on div "VP Mob Grazing Area New Allocation No Virtual Paddocks yet, create one now." at bounding box center [665, 279] width 365 height 481
click at [637, 552] on span "Save" at bounding box center [795, 549] width 27 height 13
click at [637, 555] on span "Save" at bounding box center [795, 549] width 27 height 13
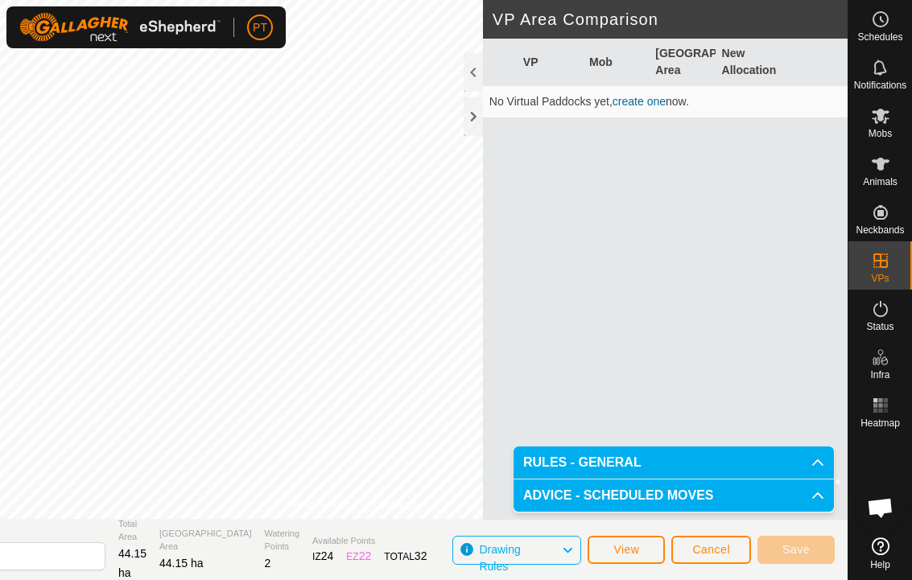
click at [637, 554] on span "Save" at bounding box center [795, 549] width 27 height 13
click at [637, 551] on span "Save" at bounding box center [795, 549] width 27 height 13
click at [637, 550] on span "Save" at bounding box center [795, 549] width 27 height 13
click at [637, 549] on span "Save" at bounding box center [795, 549] width 27 height 13
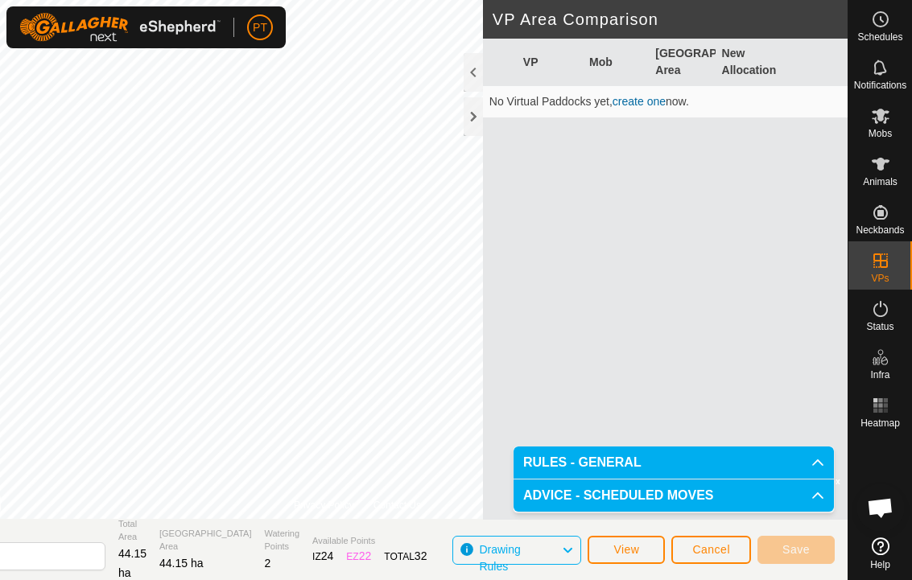
click at [637, 552] on span "Save" at bounding box center [795, 549] width 27 height 13
click at [637, 548] on span "Save" at bounding box center [795, 549] width 27 height 13
click at [637, 547] on span "Save" at bounding box center [795, 549] width 27 height 13
click at [637, 543] on span "Save" at bounding box center [795, 549] width 27 height 13
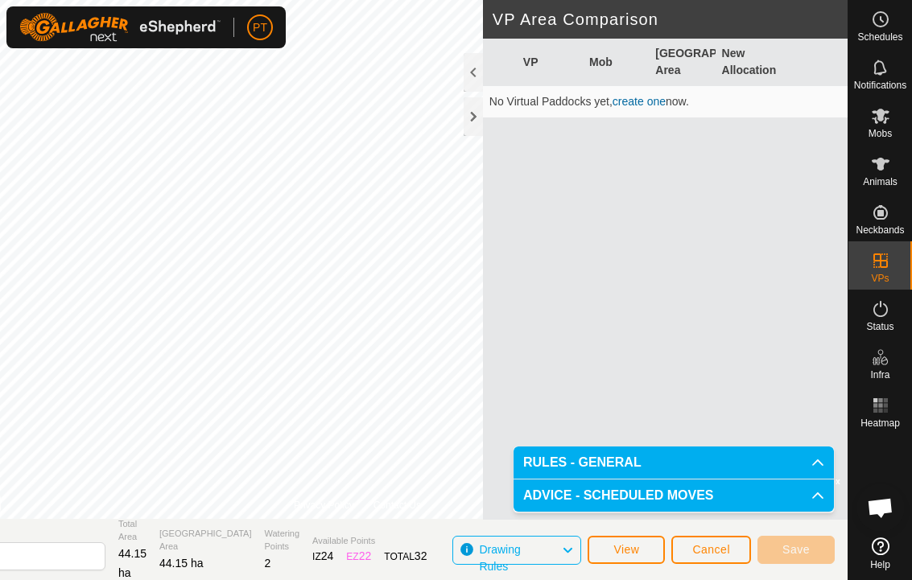
click at [637, 548] on span "Save" at bounding box center [795, 549] width 27 height 13
click at [637, 546] on span "Save" at bounding box center [795, 549] width 27 height 13
click at [637, 323] on div "VP Mob Grazing Area New Allocation No Virtual Paddocks yet, create one now." at bounding box center [665, 279] width 365 height 481
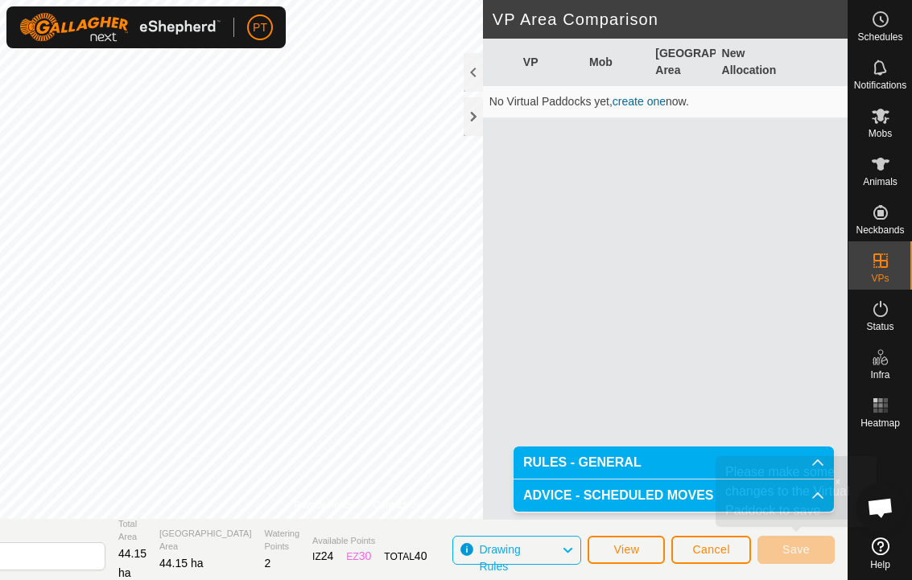
click at [637, 555] on span "Save" at bounding box center [795, 549] width 27 height 13
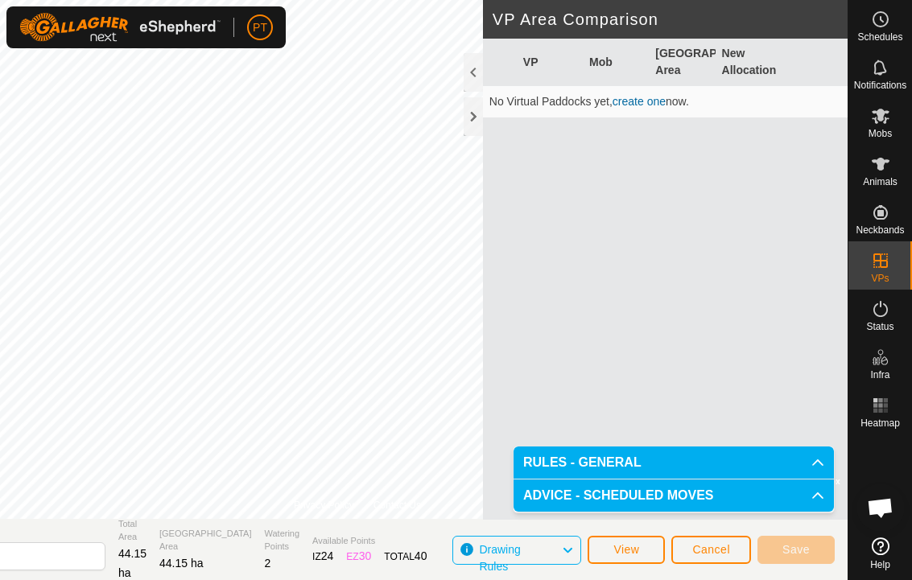
click at [637, 549] on span "Save" at bounding box center [795, 549] width 27 height 13
click at [637, 546] on span "Save" at bounding box center [795, 549] width 27 height 13
click at [637, 544] on span "Save" at bounding box center [795, 549] width 27 height 13
click at [637, 546] on span "Cancel" at bounding box center [711, 549] width 38 height 13
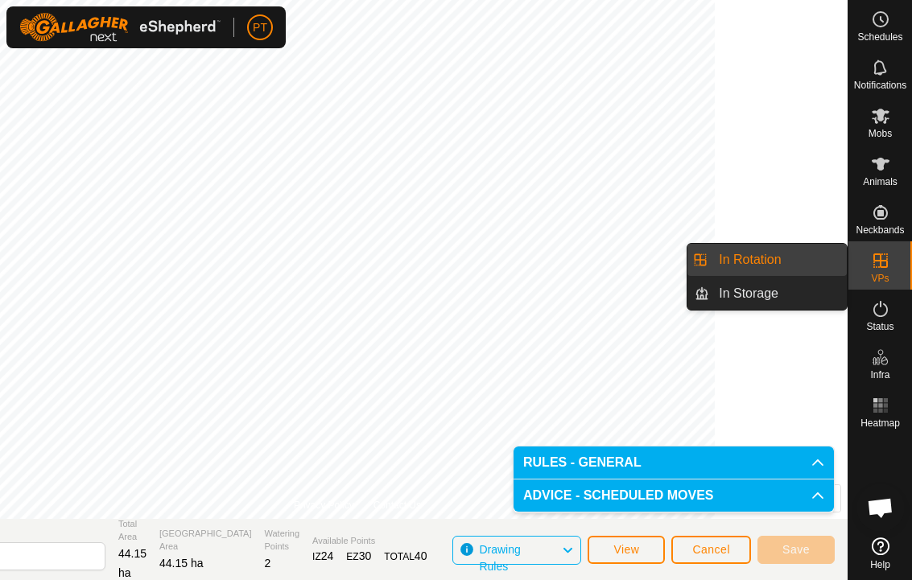
click at [637, 308] on link "In Storage" at bounding box center [778, 294] width 138 height 32
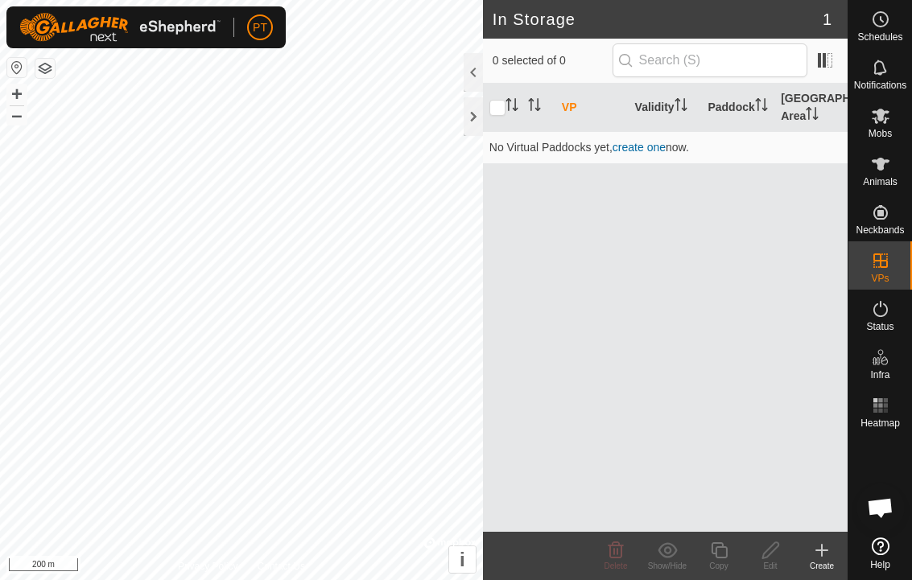
click at [637, 111] on icon "Activate to sort" at bounding box center [761, 104] width 13 height 13
click at [572, 114] on th "VP" at bounding box center [591, 108] width 73 height 48
click at [637, 63] on span at bounding box center [825, 60] width 26 height 26
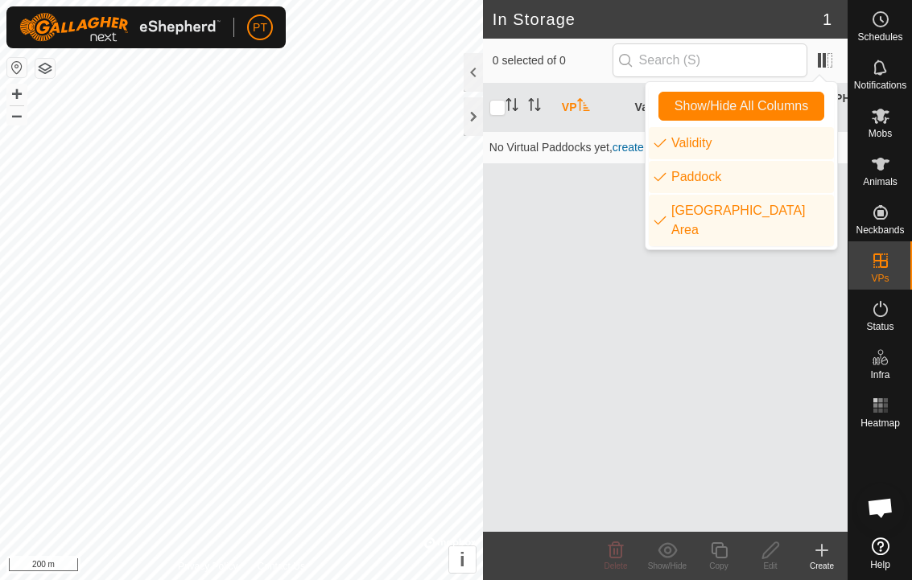
click at [637, 66] on span at bounding box center [825, 60] width 26 height 26
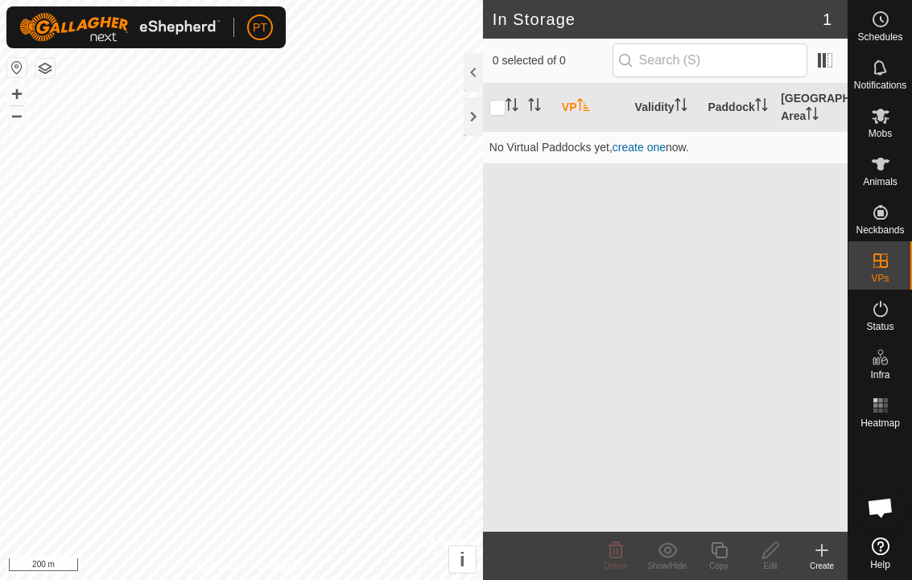
click at [510, 416] on div "VP Validity Paddock Grazing Area No Virtual Paddocks yet, create one now." at bounding box center [665, 308] width 365 height 448
click at [637, 551] on icon at bounding box center [821, 551] width 11 height 0
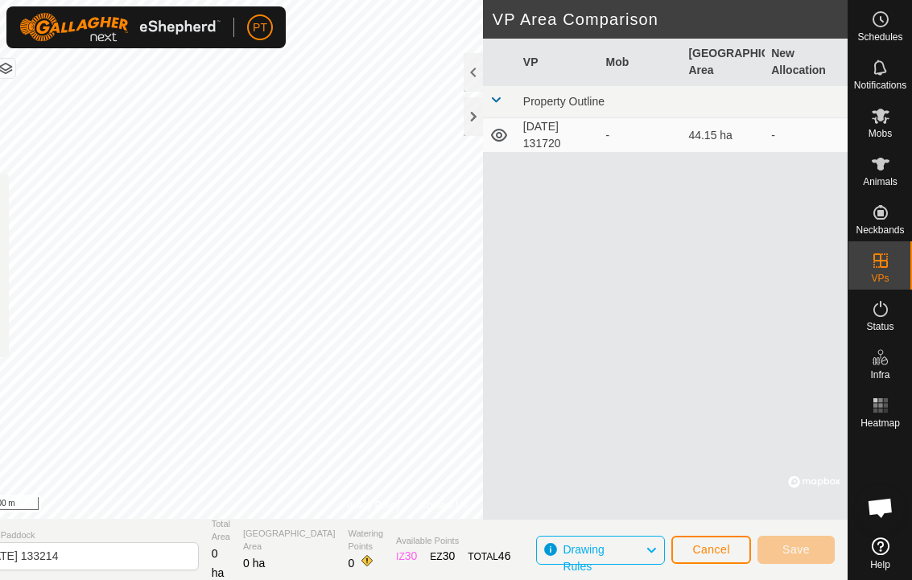
click at [558, 141] on td "[DATE] 131720" at bounding box center [558, 135] width 83 height 35
click at [535, 143] on td "[DATE] 131720" at bounding box center [558, 135] width 83 height 35
click at [485, 144] on td at bounding box center [500, 135] width 34 height 35
click at [601, 143] on td "-" at bounding box center [641, 135] width 83 height 35
click at [542, 101] on span "Property Outline" at bounding box center [563, 101] width 81 height 13
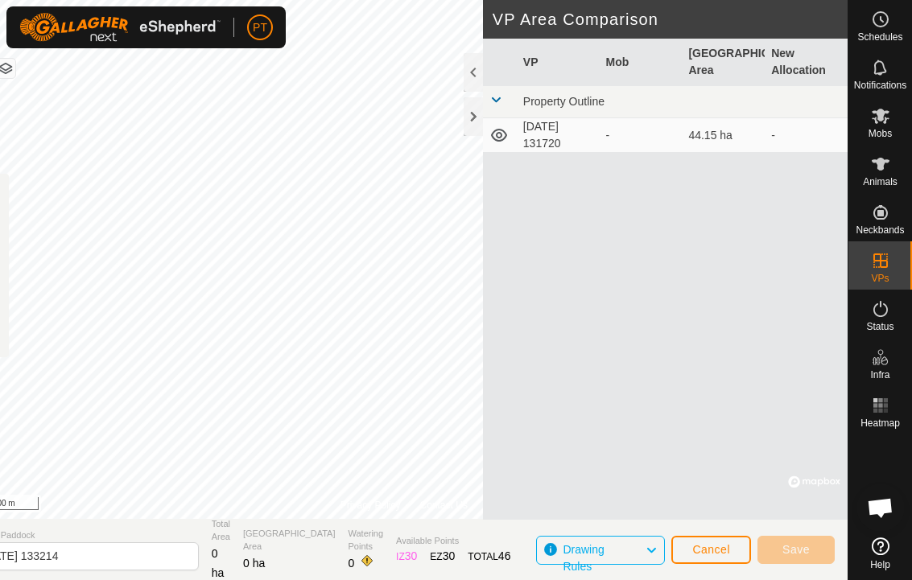
click at [626, 102] on td "Property Outline" at bounding box center [682, 102] width 331 height 32
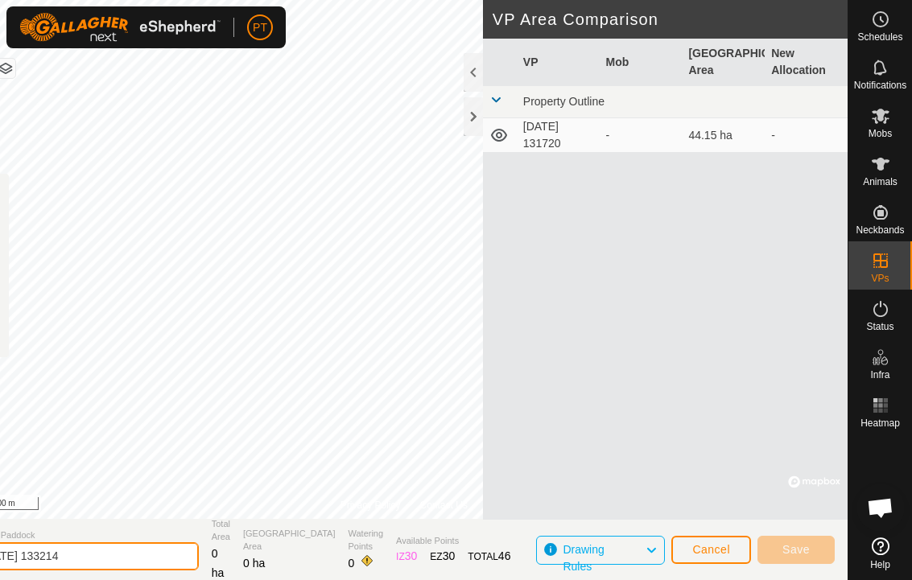
click at [119, 551] on input "[DATE] 133214" at bounding box center [85, 557] width 225 height 28
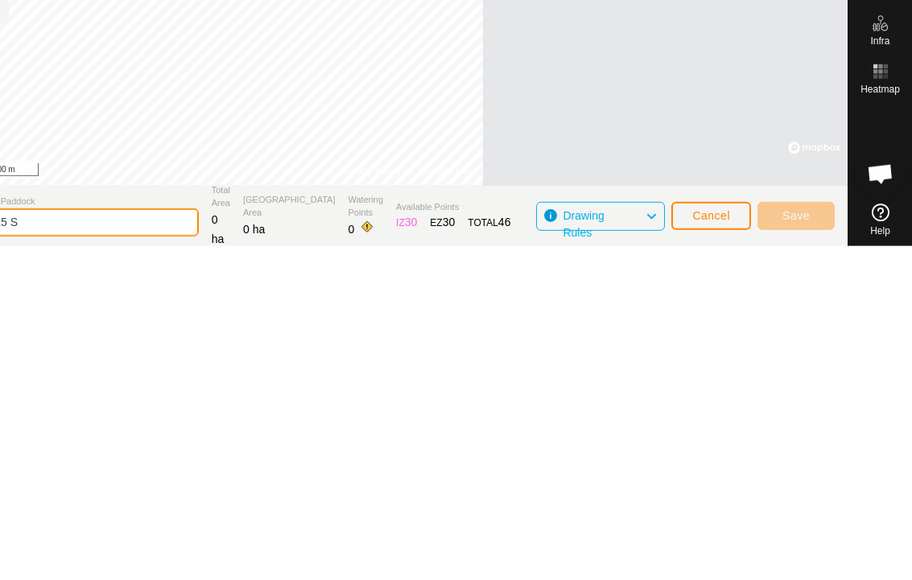
type input "2025 Sh"
